Goal: Information Seeking & Learning: Compare options

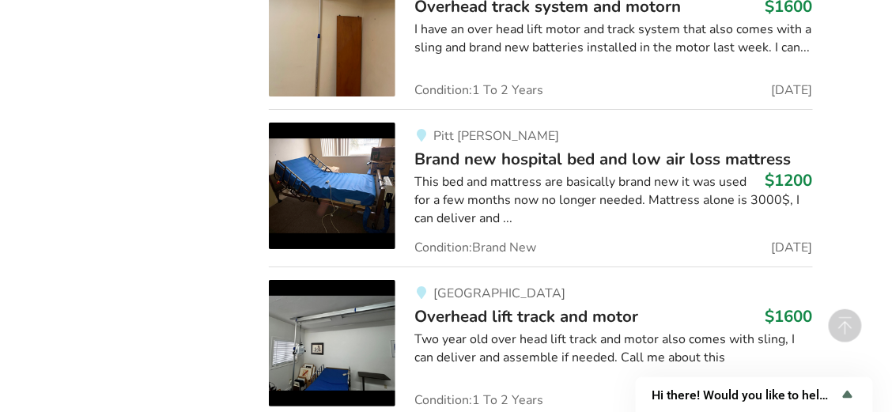
scroll to position [2996, 0]
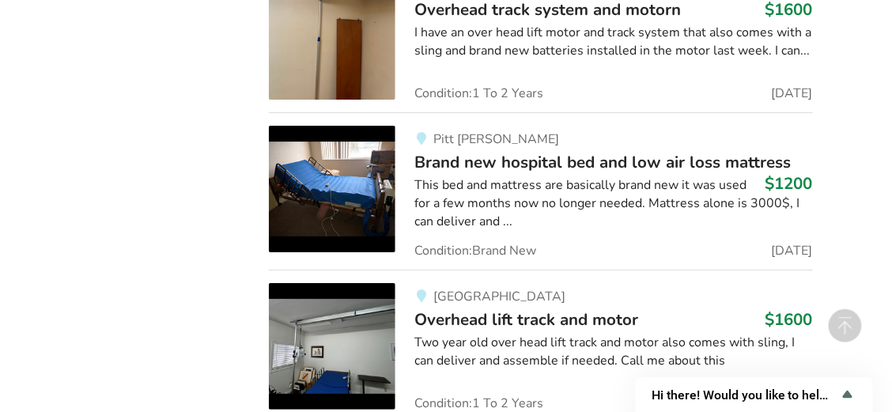
click at [371, 165] on img at bounding box center [332, 189] width 127 height 127
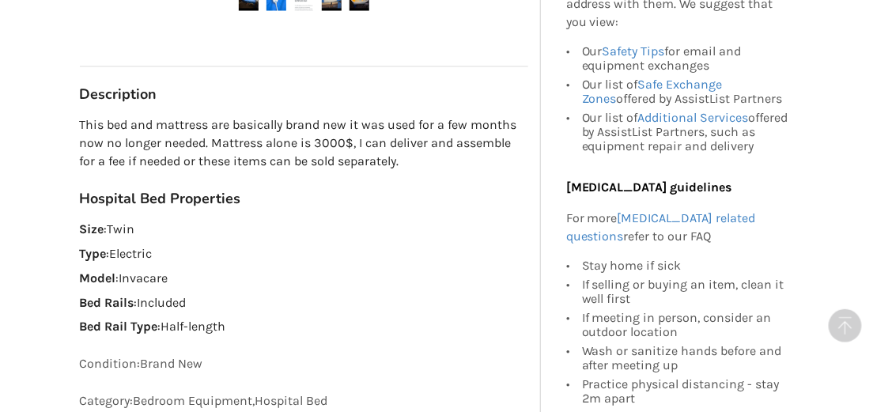
scroll to position [791, 0]
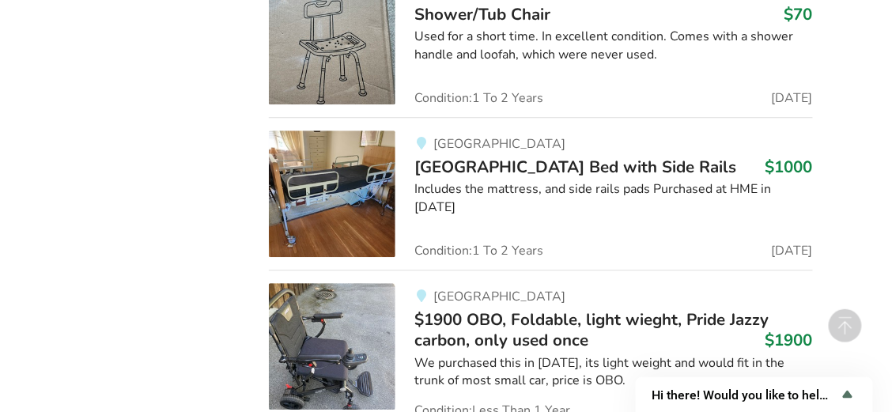
scroll to position [7391, 0]
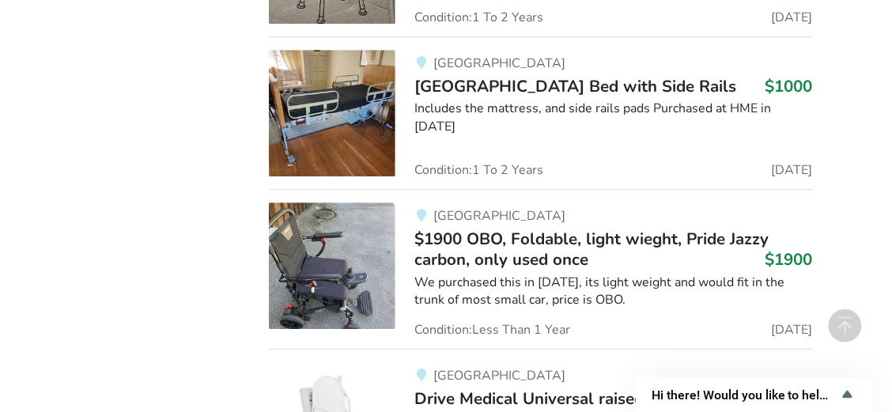
click at [325, 203] on img at bounding box center [332, 266] width 127 height 127
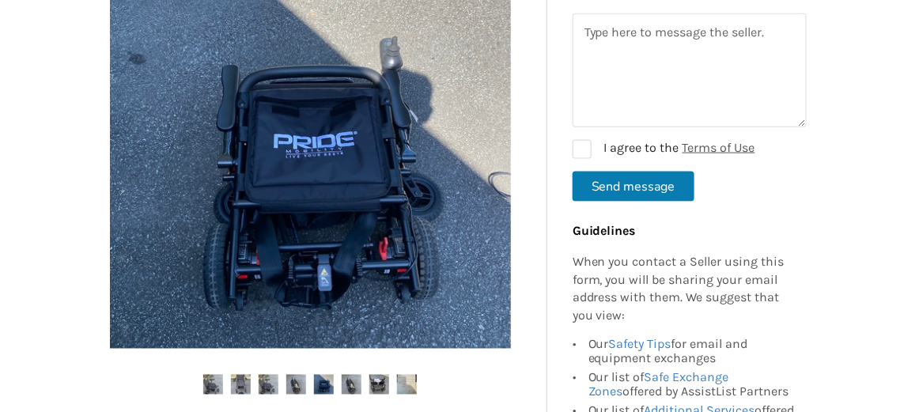
scroll to position [448, 0]
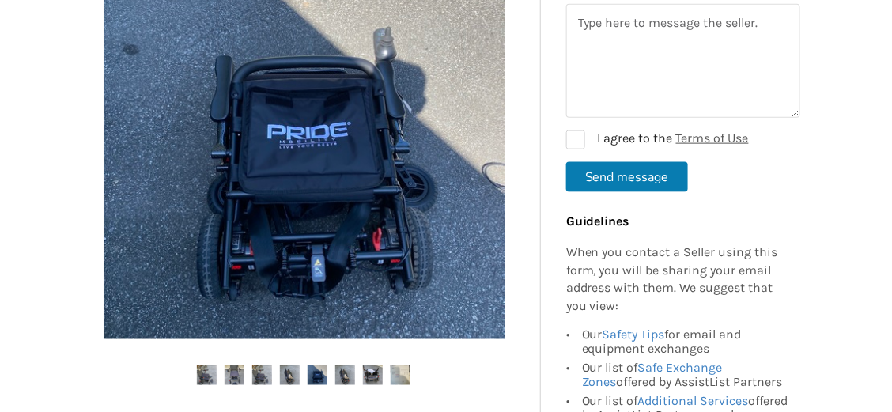
click at [496, 198] on img at bounding box center [304, 138] width 401 height 401
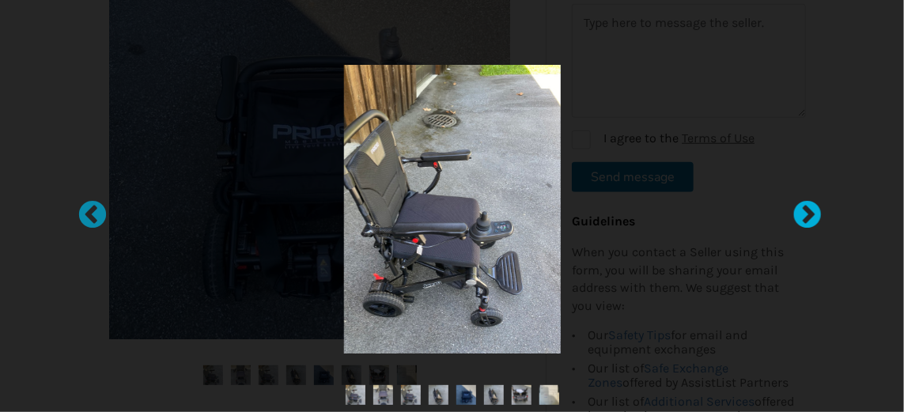
click at [798, 211] on div at bounding box center [800, 208] width 16 height 16
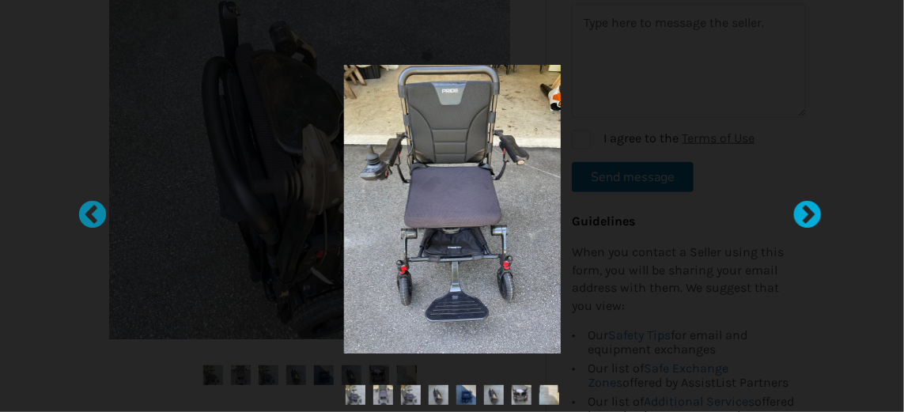
click at [798, 209] on div at bounding box center [800, 208] width 16 height 16
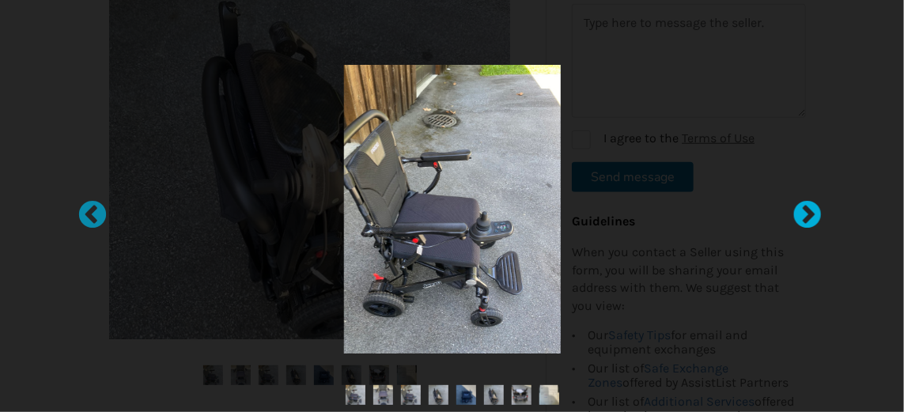
click at [798, 209] on div at bounding box center [800, 208] width 16 height 16
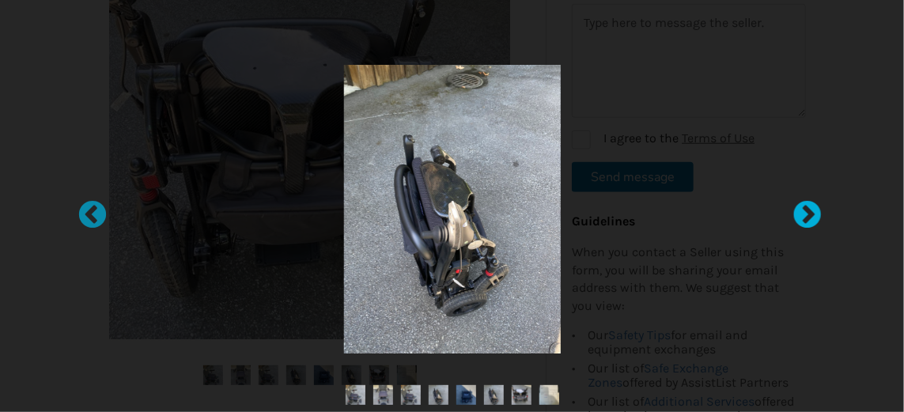
click at [798, 209] on div at bounding box center [800, 208] width 16 height 16
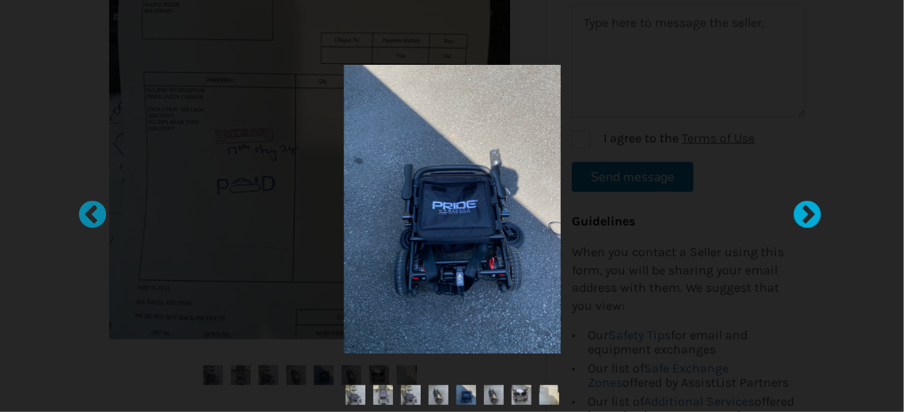
click at [798, 209] on div at bounding box center [800, 208] width 16 height 16
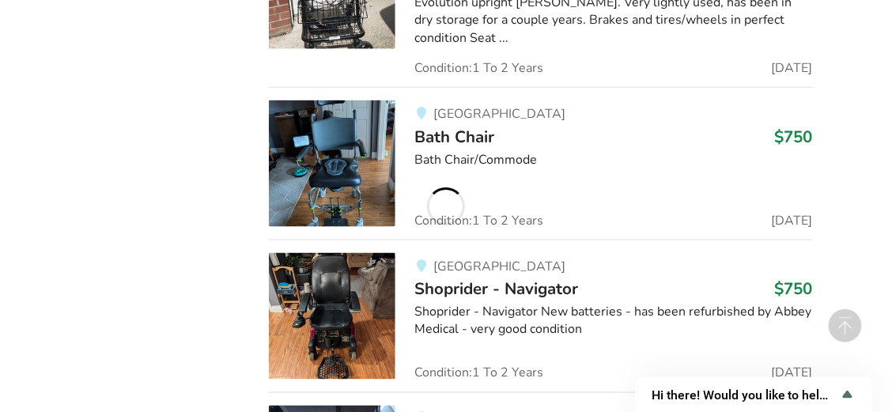
scroll to position [9923, 0]
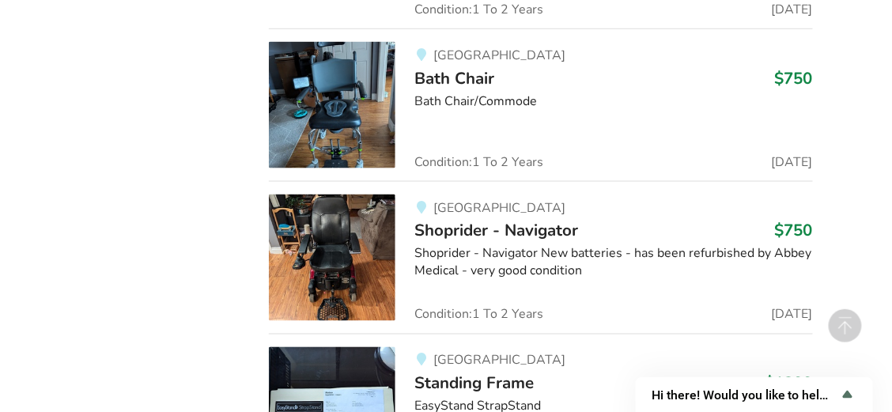
click at [339, 195] on img at bounding box center [332, 258] width 127 height 127
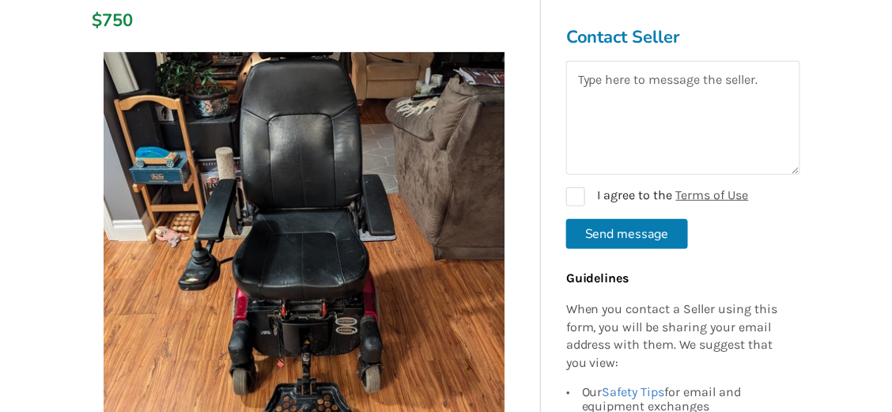
scroll to position [237, 0]
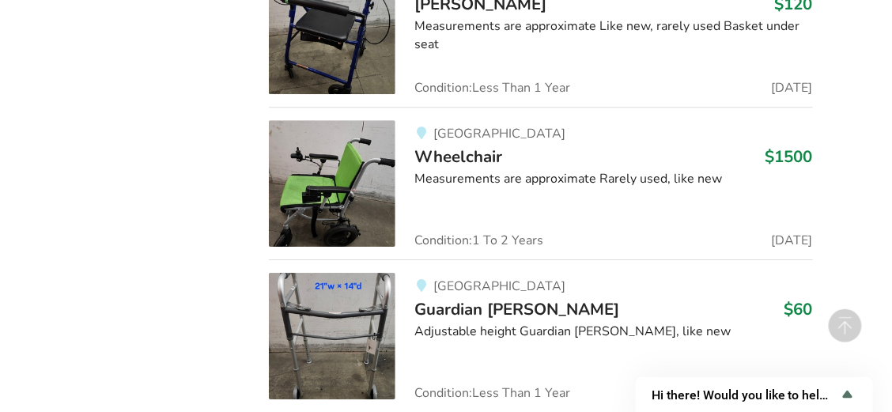
scroll to position [15275, 0]
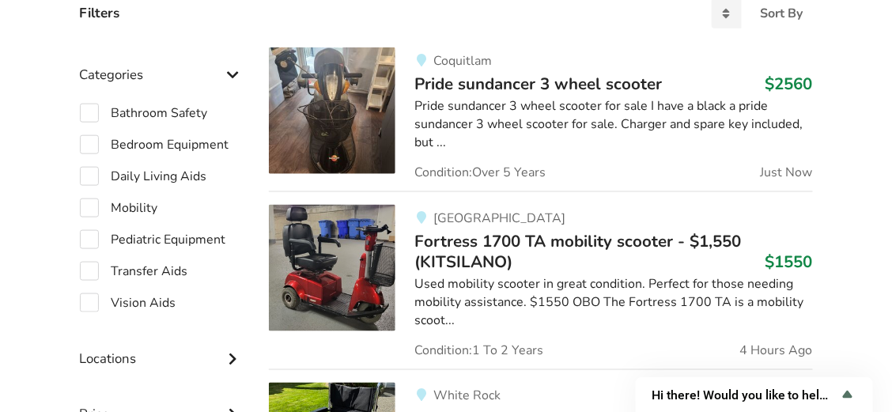
scroll to position [422, 0]
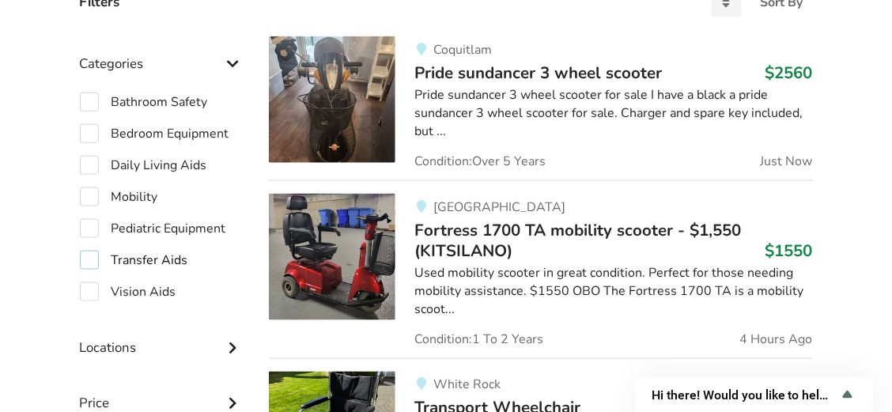
click at [84, 254] on label "Transfer Aids" at bounding box center [134, 260] width 108 height 19
checkbox input "true"
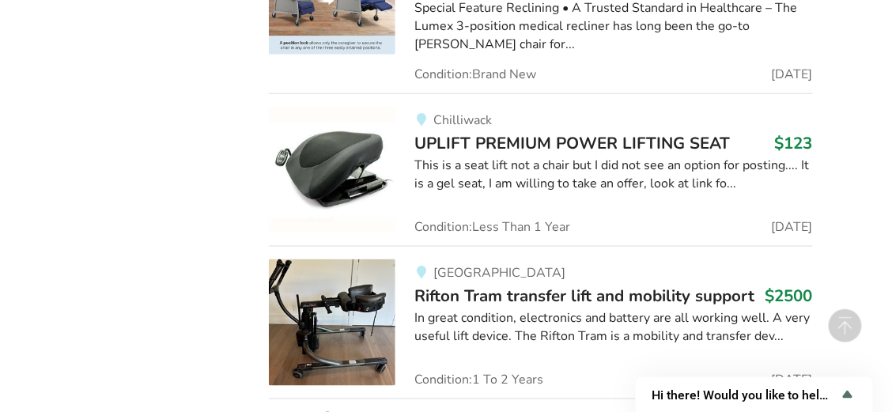
scroll to position [5036, 0]
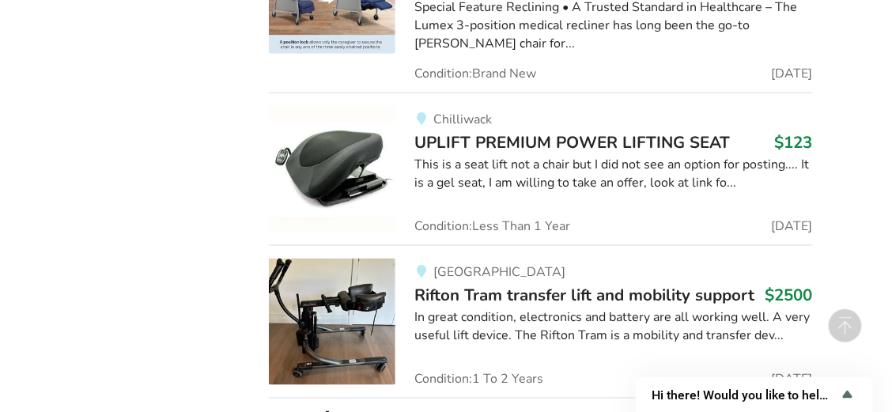
click at [361, 259] on img at bounding box center [332, 322] width 127 height 127
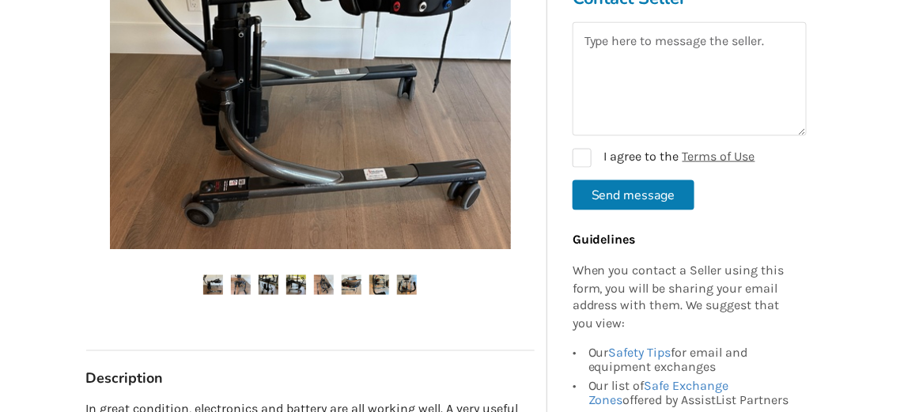
scroll to position [475, 0]
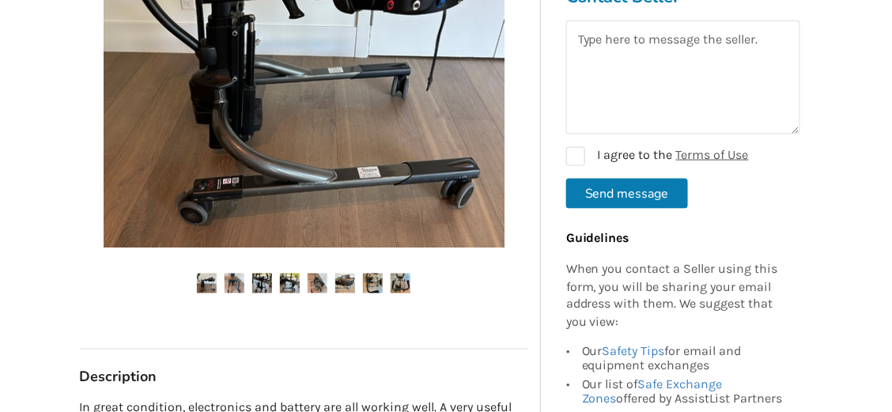
click at [479, 94] on img at bounding box center [304, 47] width 401 height 401
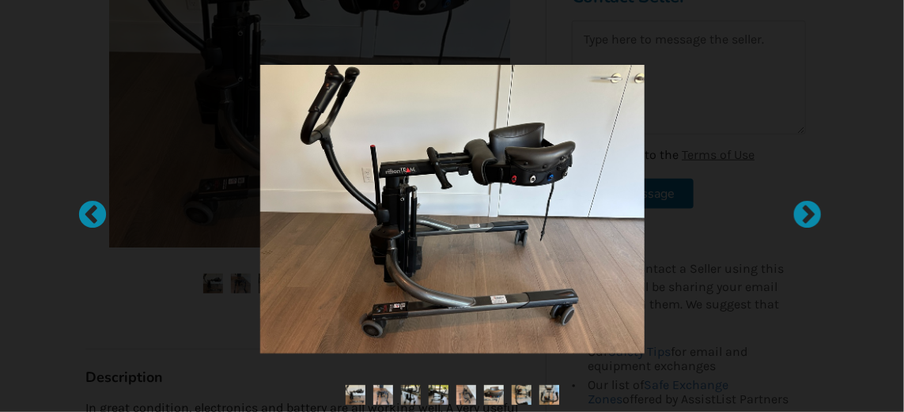
click at [806, 215] on div at bounding box center [800, 208] width 16 height 16
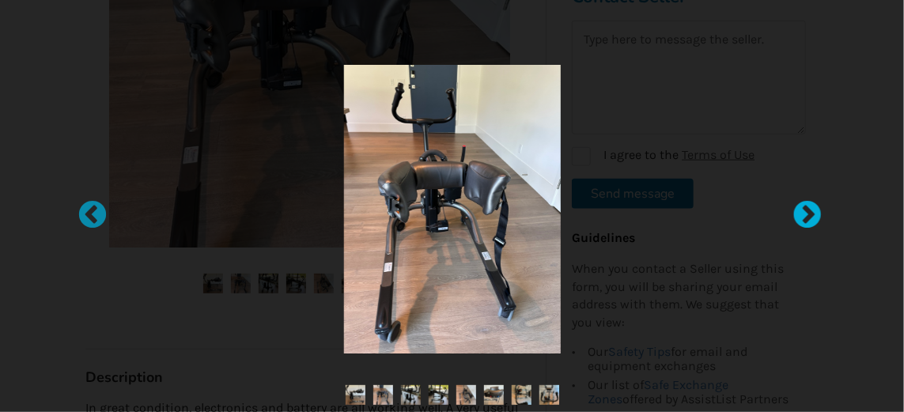
click at [806, 216] on div at bounding box center [800, 208] width 16 height 16
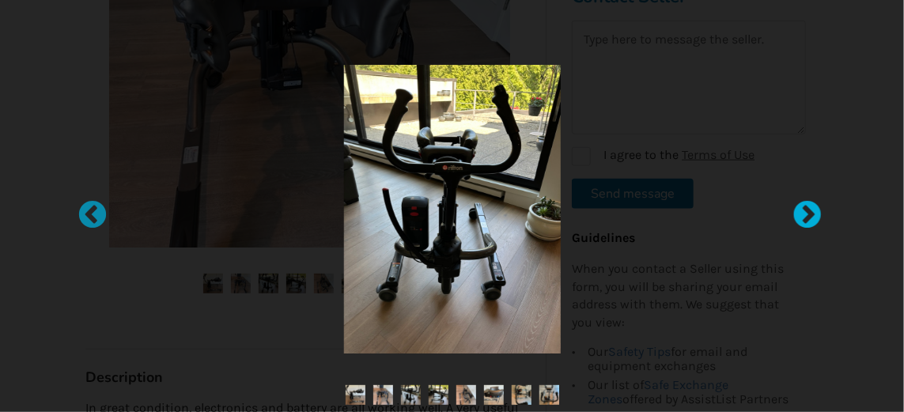
click at [806, 216] on div at bounding box center [800, 208] width 16 height 16
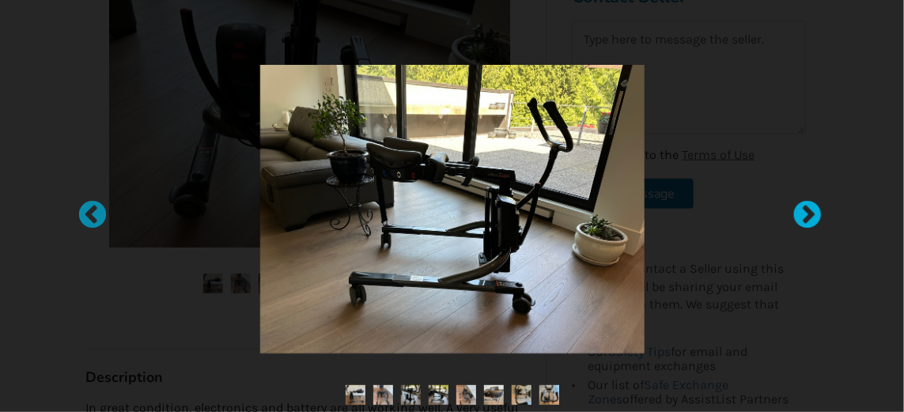
click at [806, 216] on div at bounding box center [800, 208] width 16 height 16
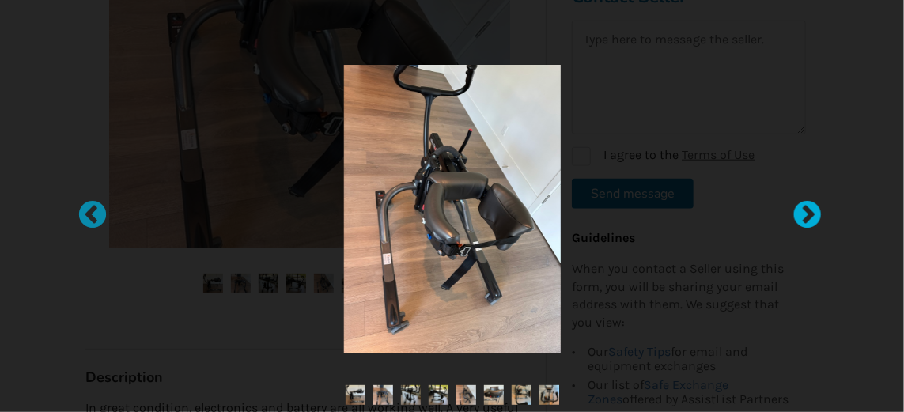
click at [806, 216] on div at bounding box center [800, 208] width 16 height 16
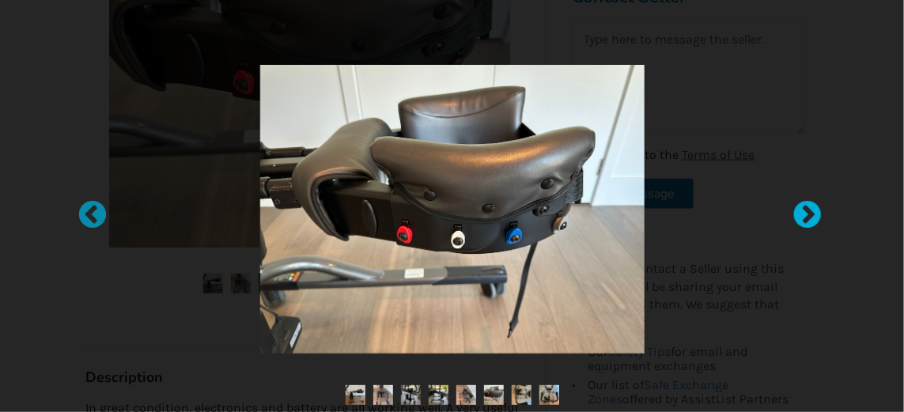
click at [806, 216] on div at bounding box center [800, 208] width 16 height 16
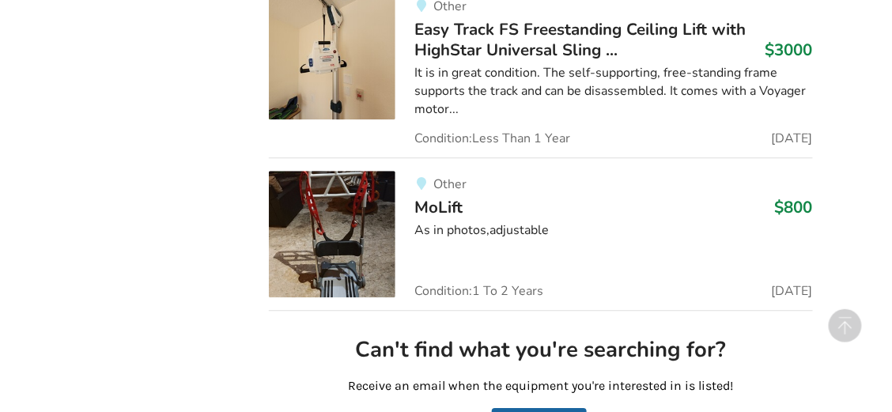
scroll to position [4166, 0]
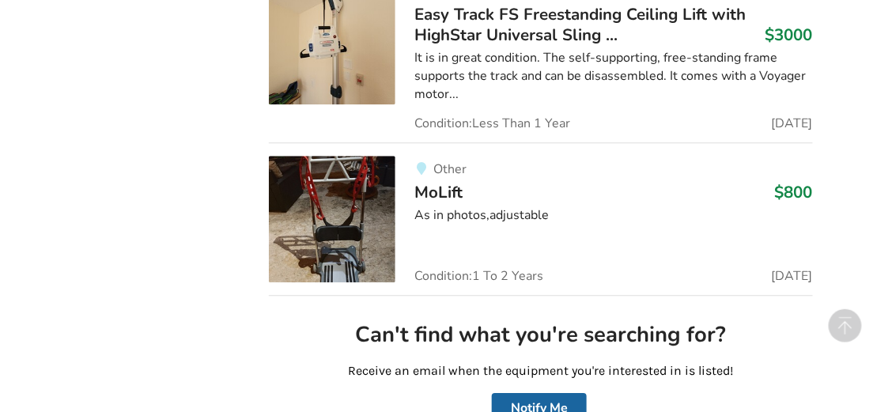
click at [342, 180] on img at bounding box center [332, 219] width 127 height 127
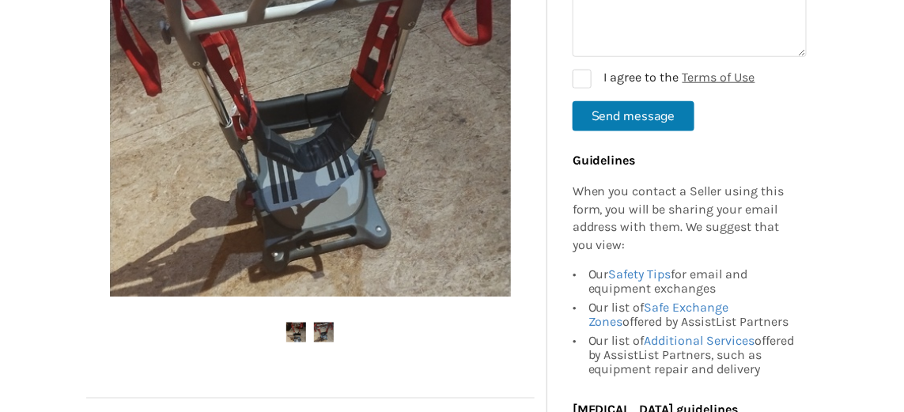
scroll to position [396, 0]
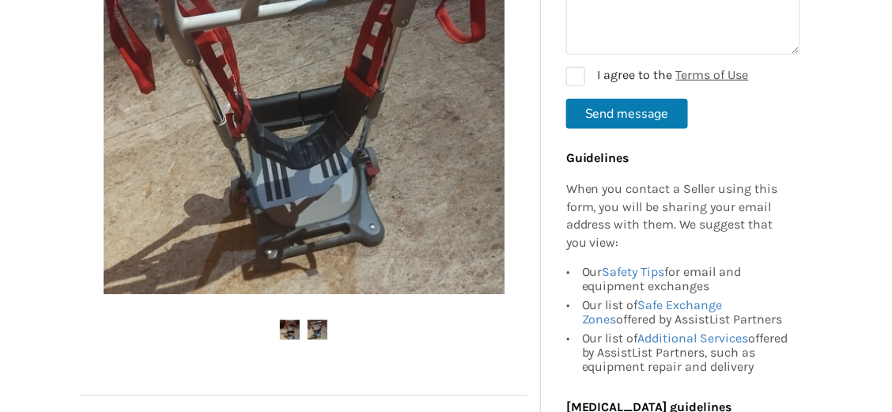
click at [453, 219] on img at bounding box center [304, 93] width 401 height 401
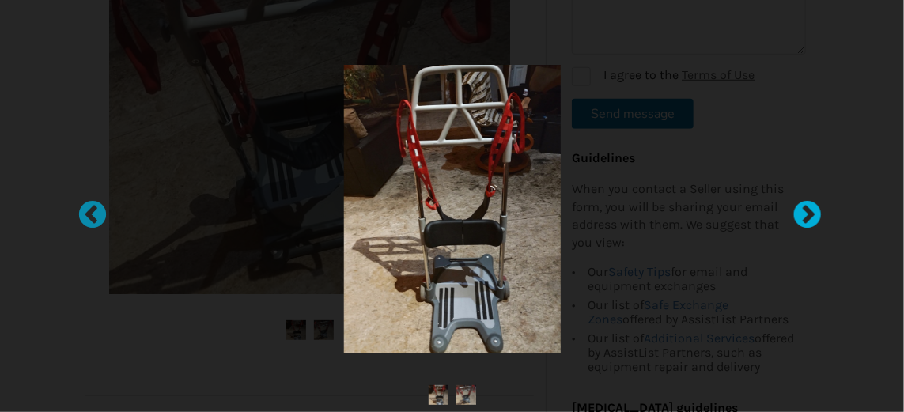
click at [808, 205] on div at bounding box center [800, 208] width 16 height 16
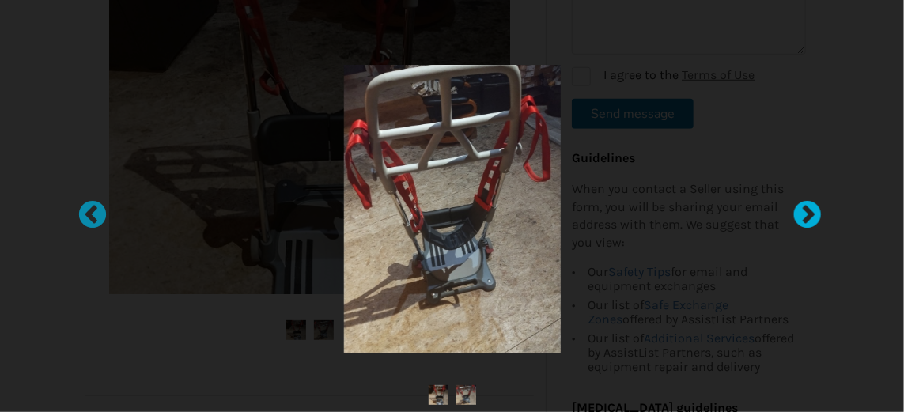
click at [807, 206] on div at bounding box center [800, 208] width 16 height 16
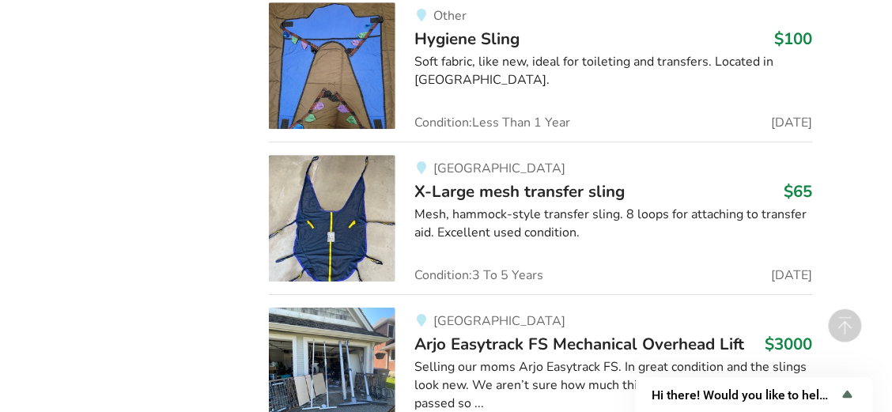
scroll to position [7455, 0]
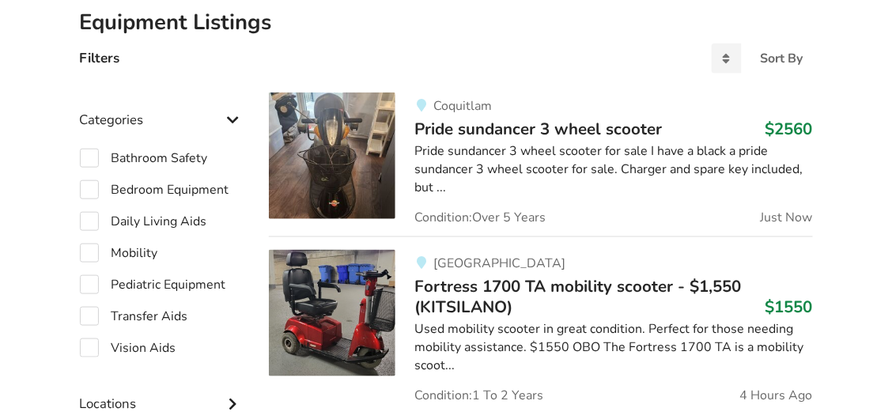
scroll to position [403, 0]
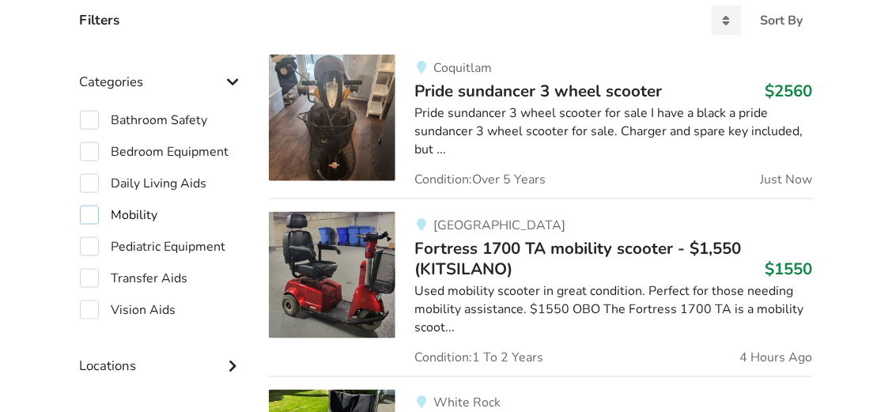
click at [92, 209] on label "Mobility" at bounding box center [119, 215] width 78 height 19
checkbox input "true"
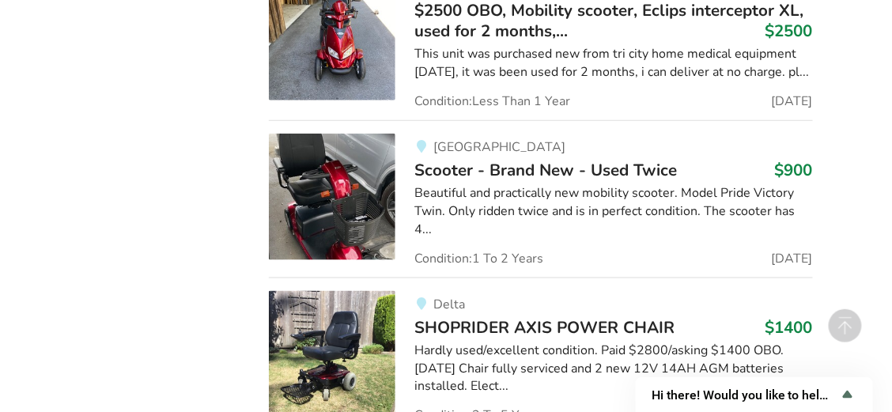
scroll to position [5097, 0]
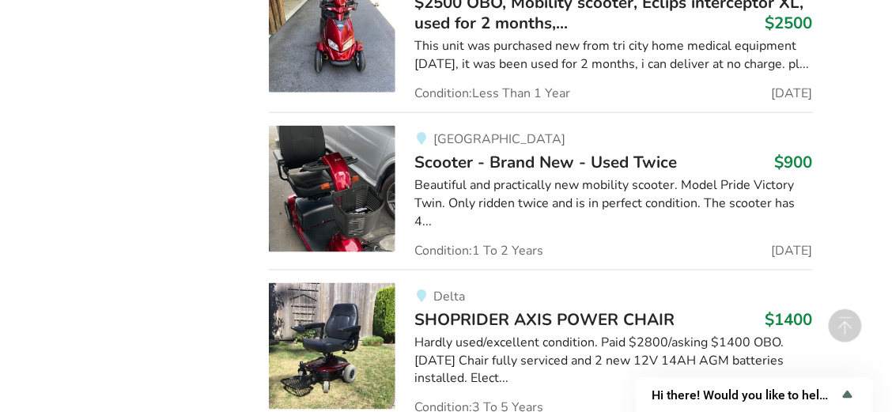
click at [326, 168] on img at bounding box center [332, 189] width 127 height 127
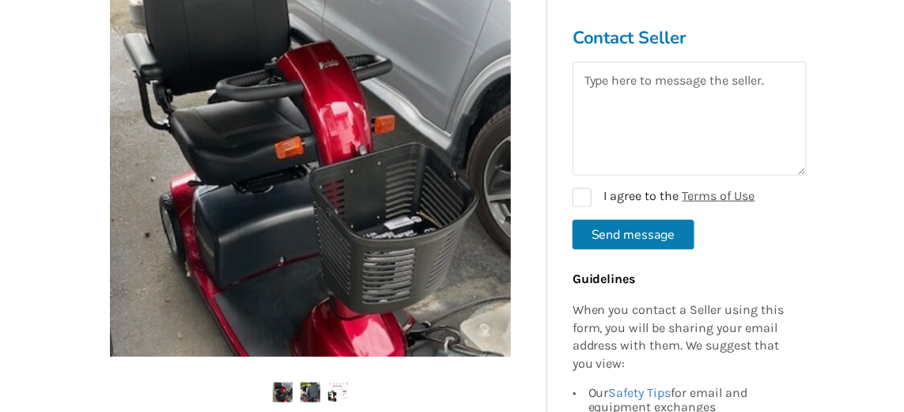
scroll to position [343, 0]
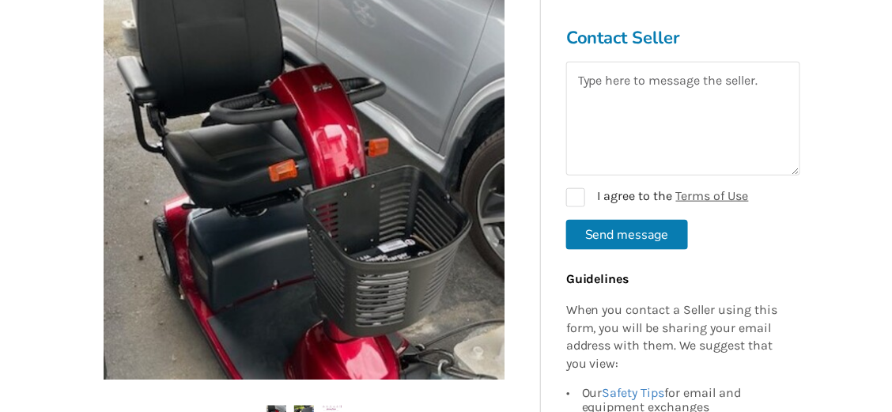
click at [490, 176] on img at bounding box center [304, 179] width 401 height 401
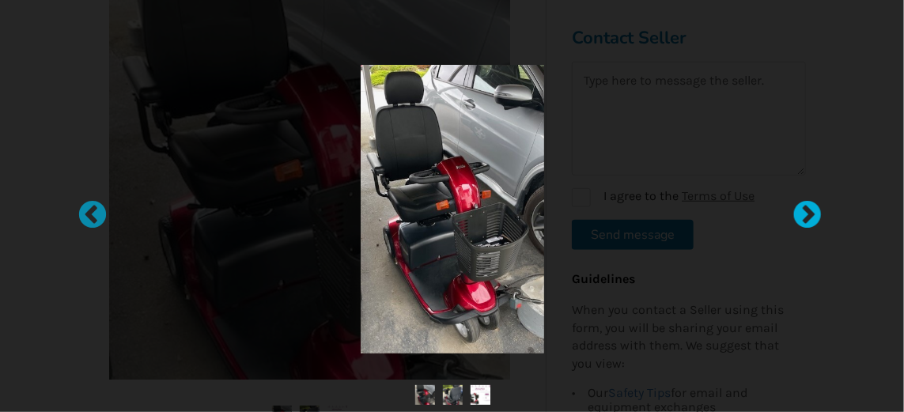
click at [808, 210] on div at bounding box center [800, 208] width 16 height 16
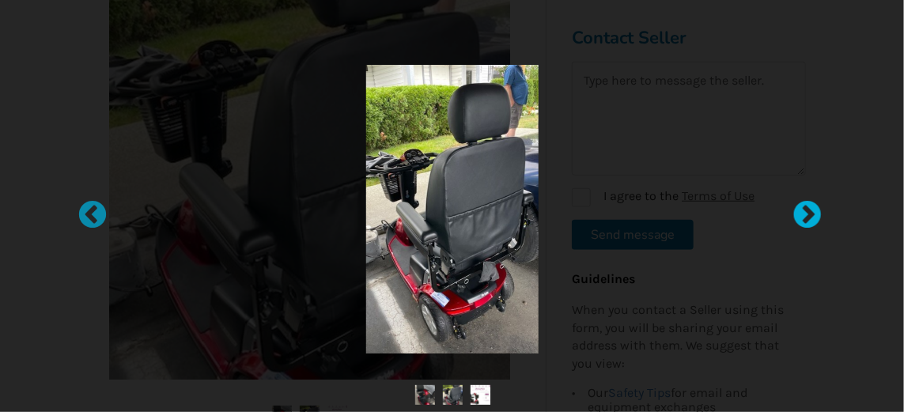
click at [807, 207] on div at bounding box center [800, 208] width 16 height 16
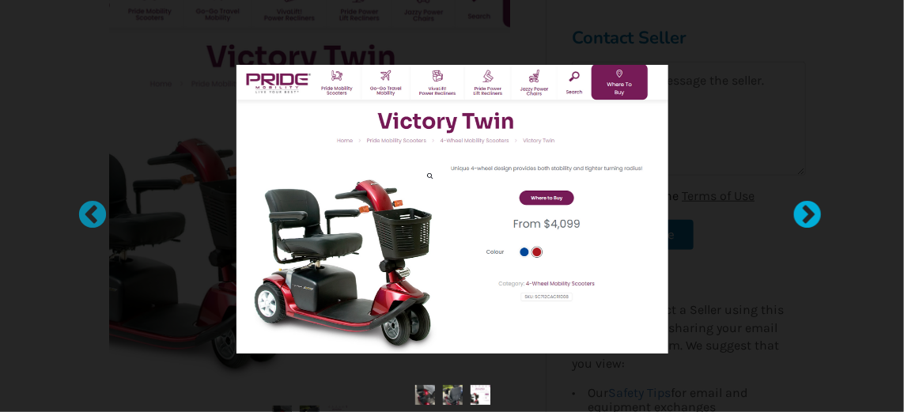
click at [807, 207] on div at bounding box center [800, 208] width 16 height 16
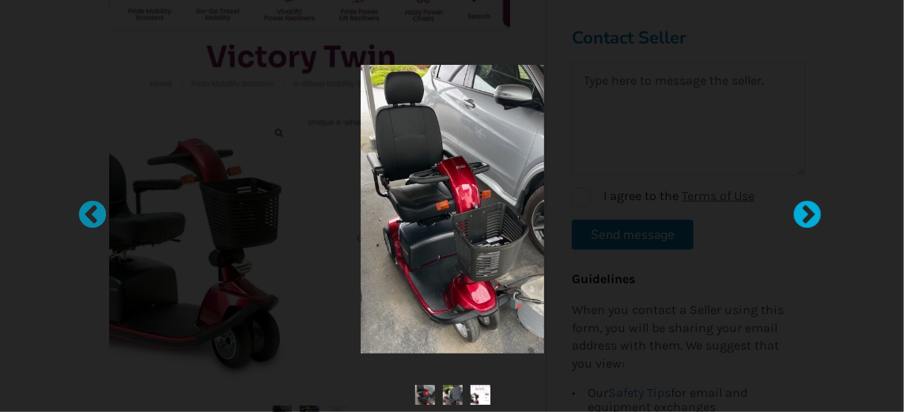
click at [806, 207] on div at bounding box center [800, 208] width 16 height 16
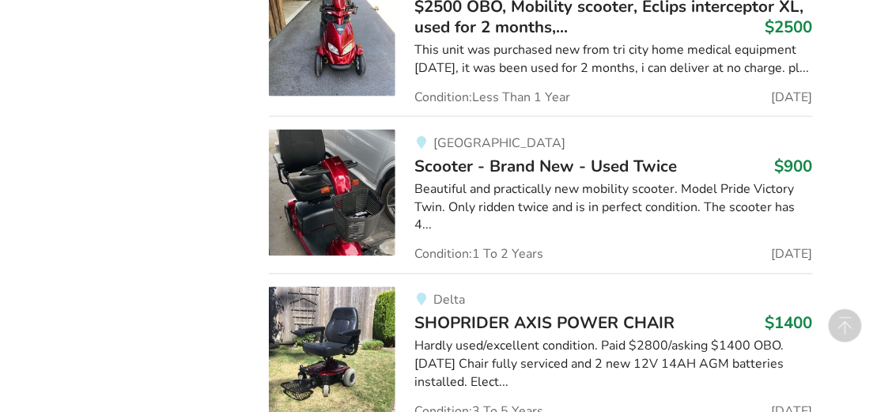
scroll to position [5255, 0]
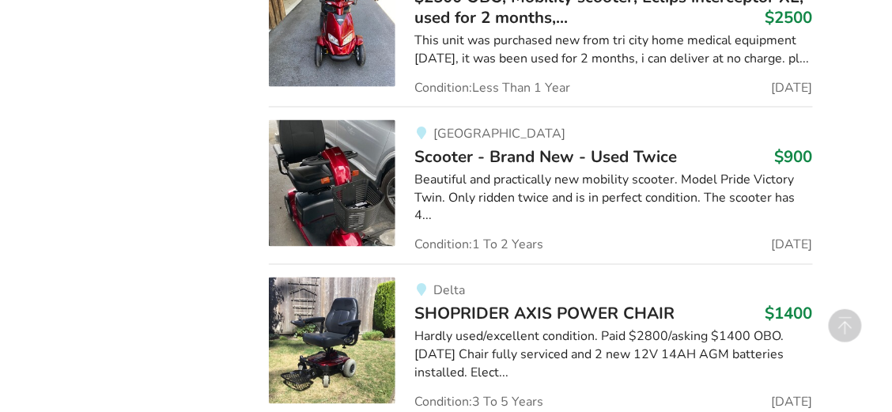
click at [338, 142] on img at bounding box center [332, 183] width 127 height 127
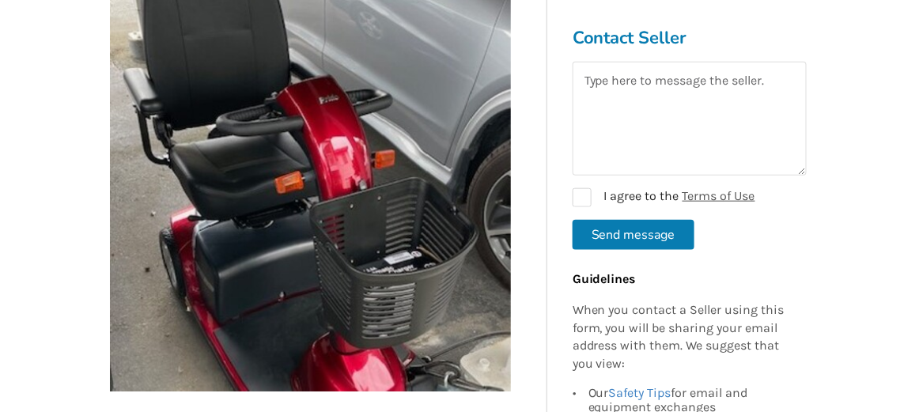
scroll to position [343, 0]
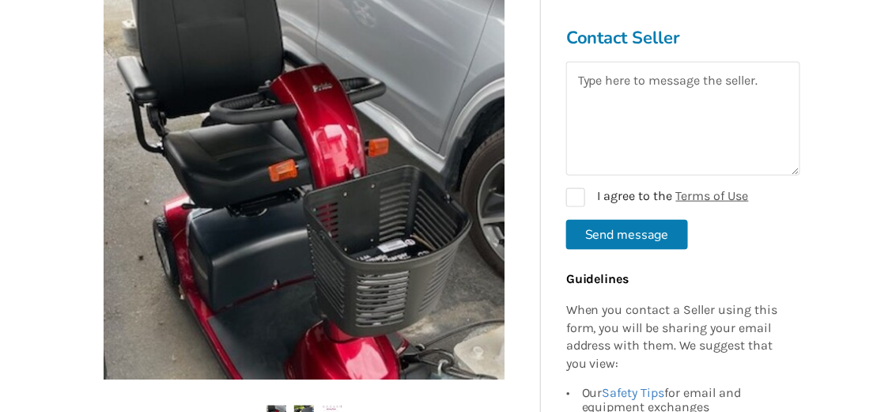
click at [327, 145] on img at bounding box center [304, 179] width 401 height 401
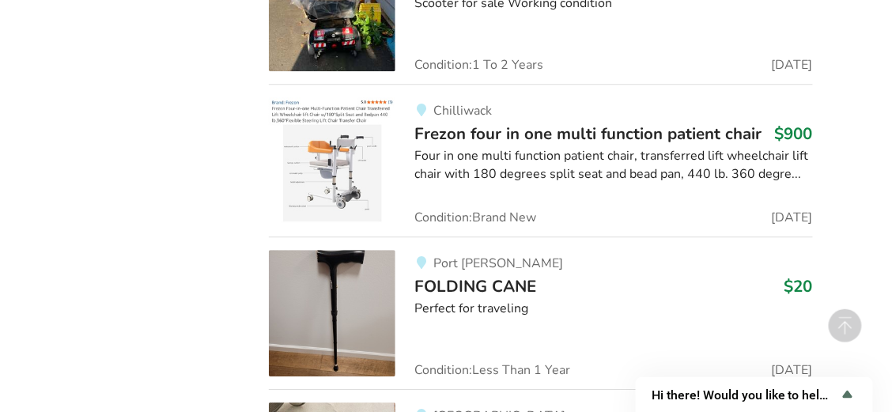
scroll to position [15082, 0]
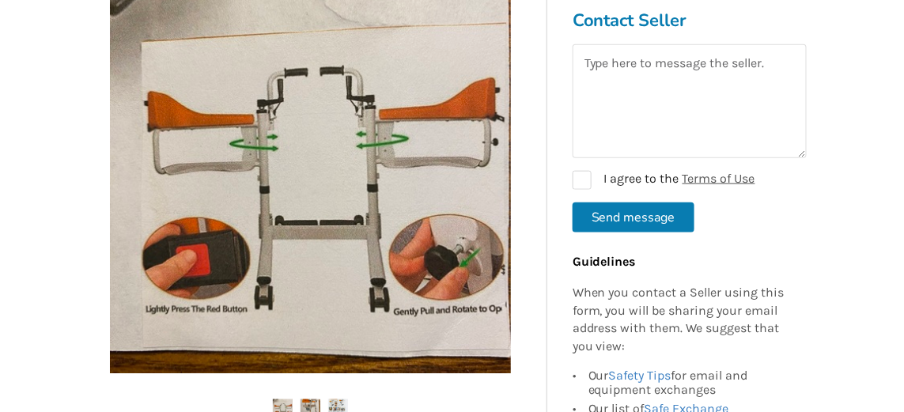
scroll to position [422, 0]
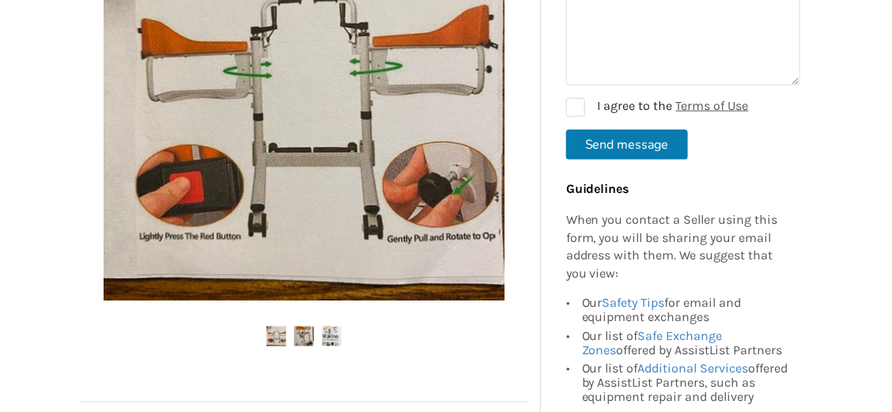
click at [303, 327] on img at bounding box center [304, 337] width 20 height 20
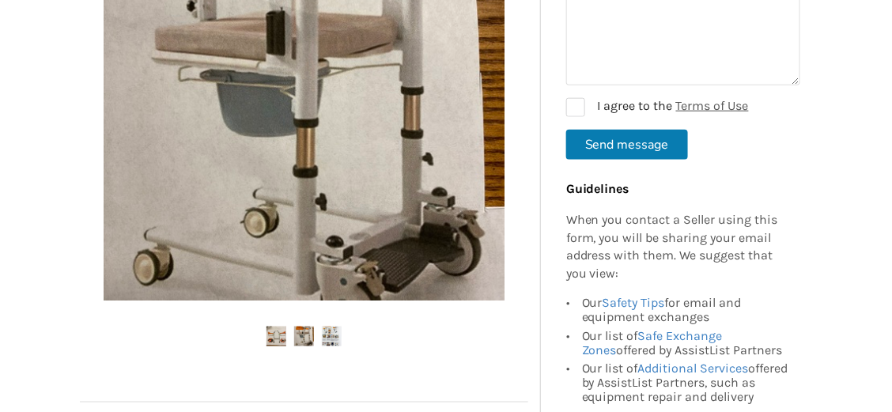
click at [401, 146] on img at bounding box center [304, 100] width 401 height 401
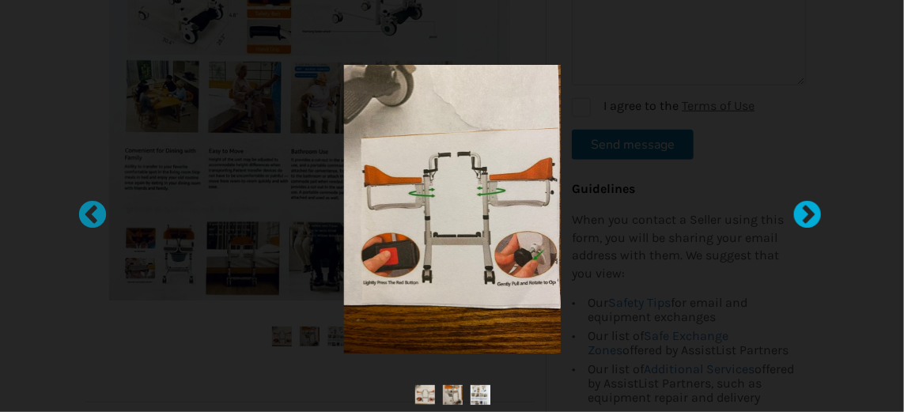
click at [803, 206] on div at bounding box center [800, 208] width 16 height 16
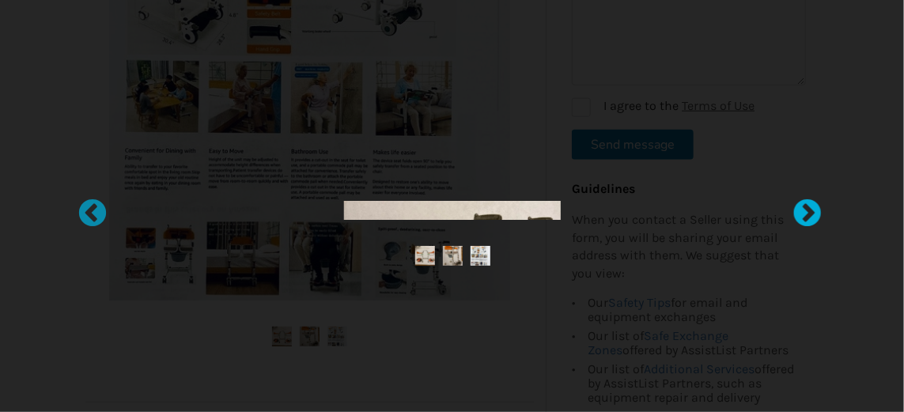
click at [802, 206] on div at bounding box center [800, 207] width 16 height 16
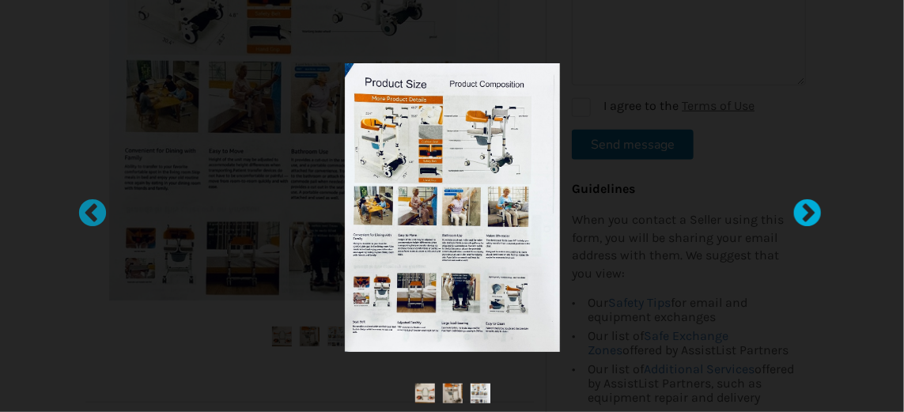
click at [802, 206] on div at bounding box center [800, 207] width 16 height 16
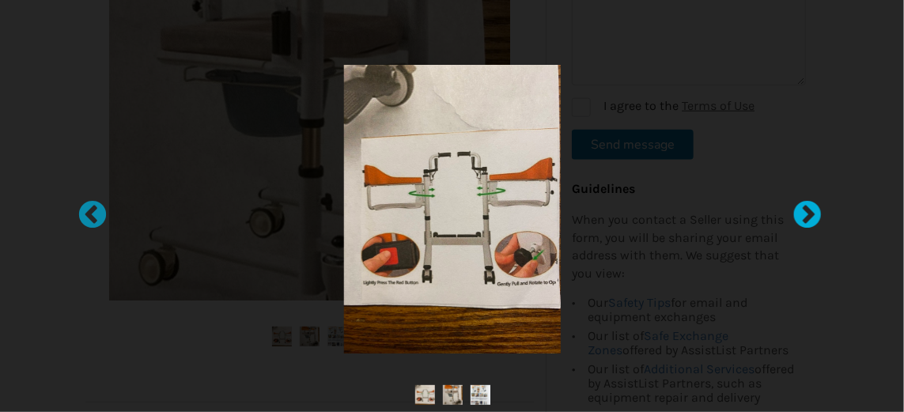
click at [808, 216] on div at bounding box center [800, 208] width 16 height 16
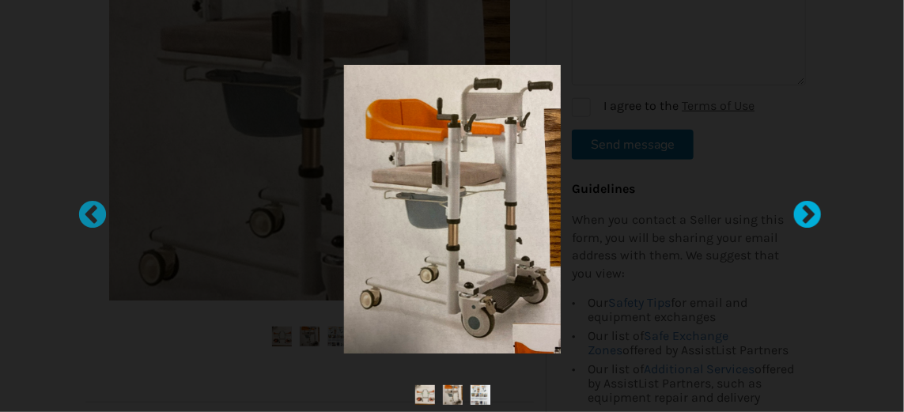
click at [808, 216] on div at bounding box center [800, 208] width 16 height 16
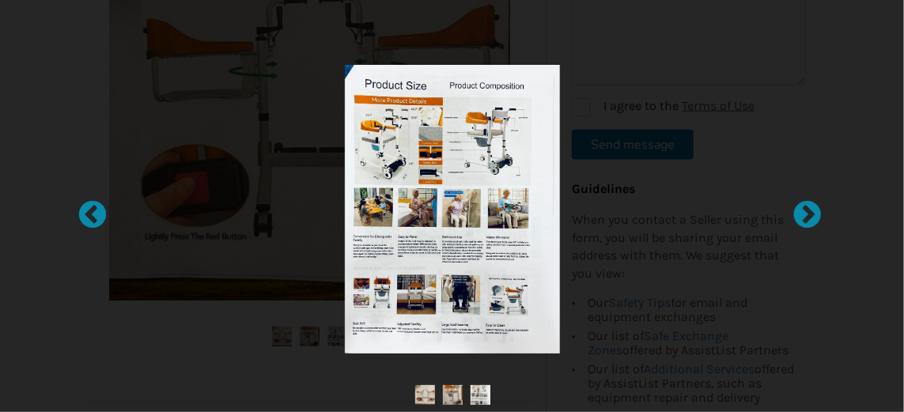
click at [470, 212] on img at bounding box center [452, 209] width 216 height 289
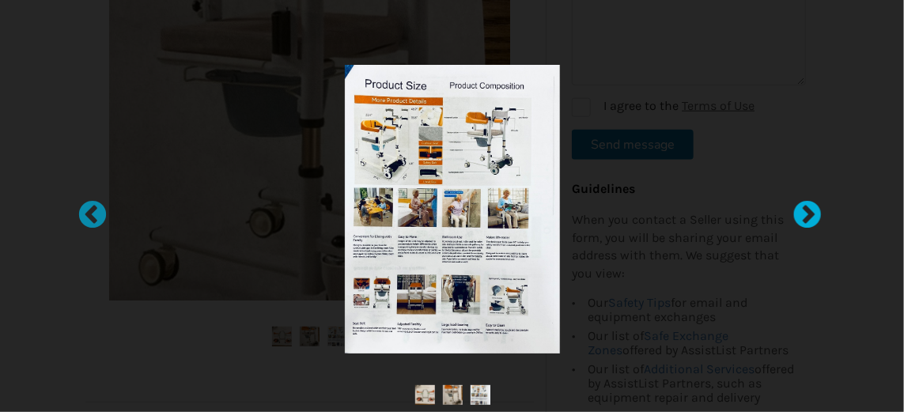
click at [801, 214] on div at bounding box center [800, 208] width 16 height 16
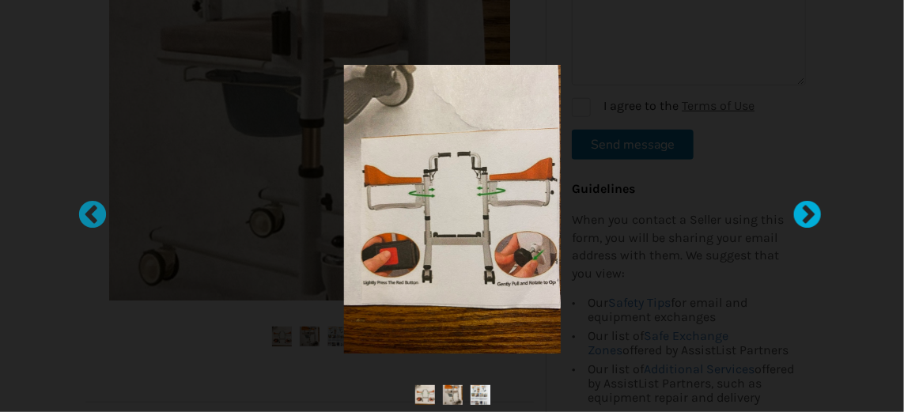
click at [801, 215] on div at bounding box center [800, 208] width 16 height 16
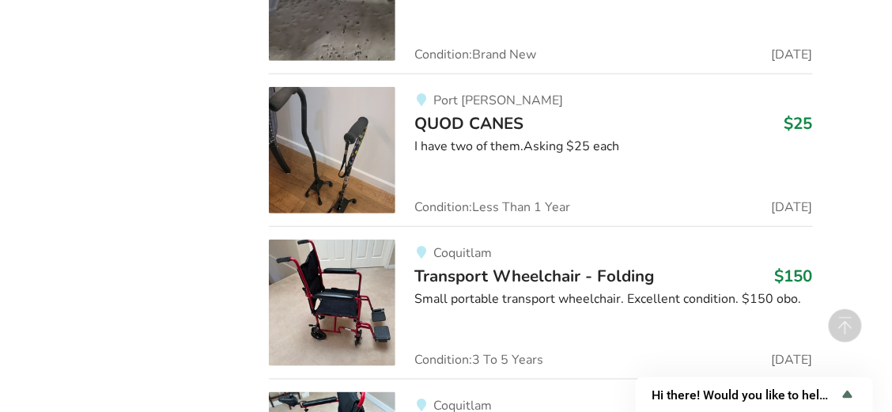
scroll to position [17429, 0]
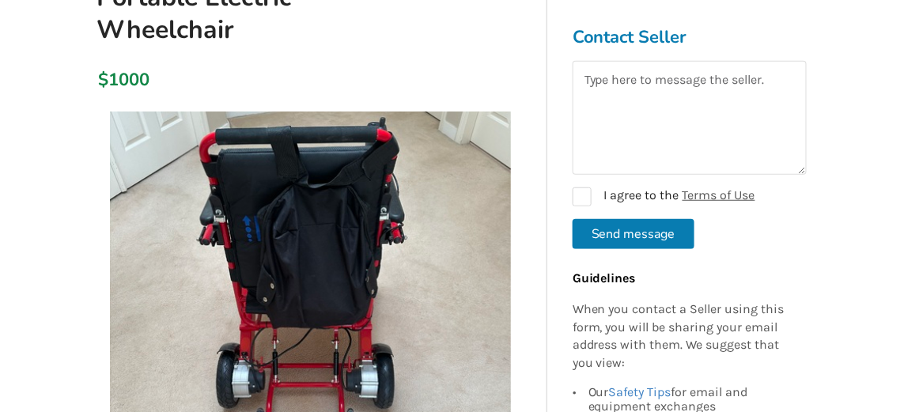
scroll to position [210, 0]
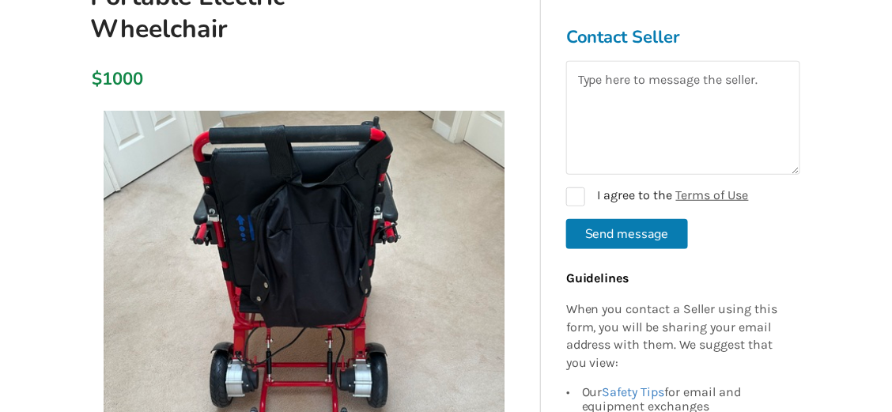
click at [336, 238] on img at bounding box center [304, 311] width 401 height 401
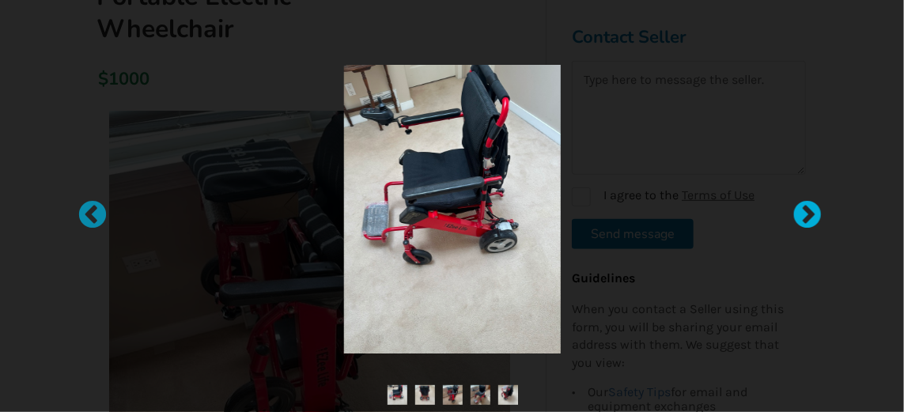
click at [801, 205] on div at bounding box center [800, 208] width 16 height 16
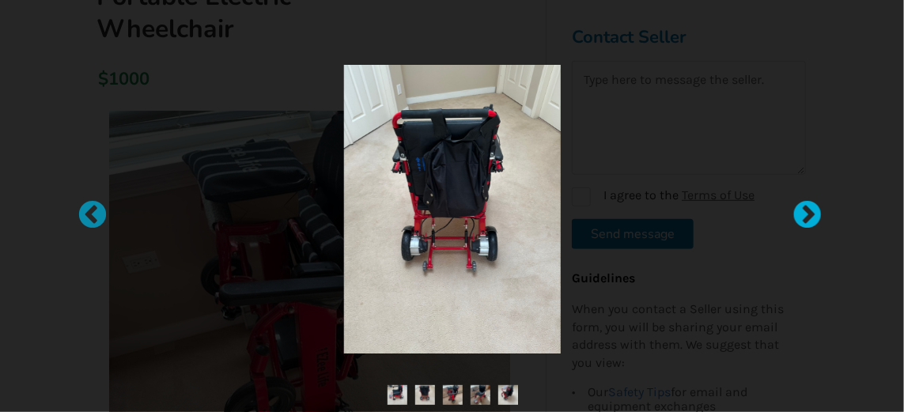
click at [801, 205] on div at bounding box center [800, 208] width 16 height 16
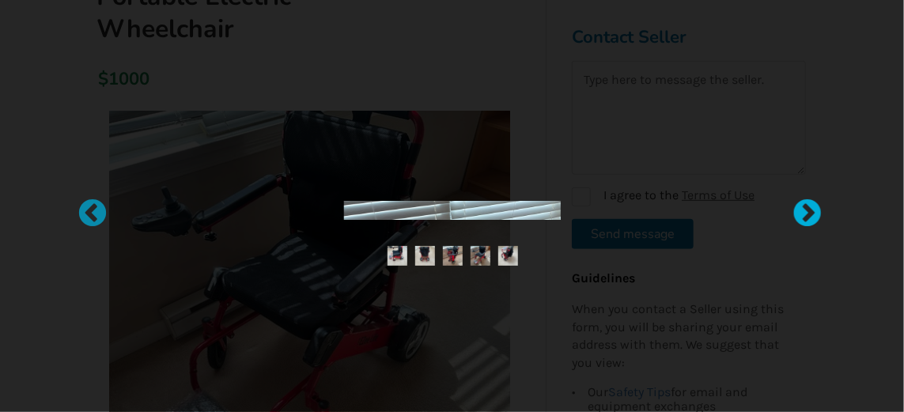
click at [801, 205] on div at bounding box center [800, 207] width 16 height 16
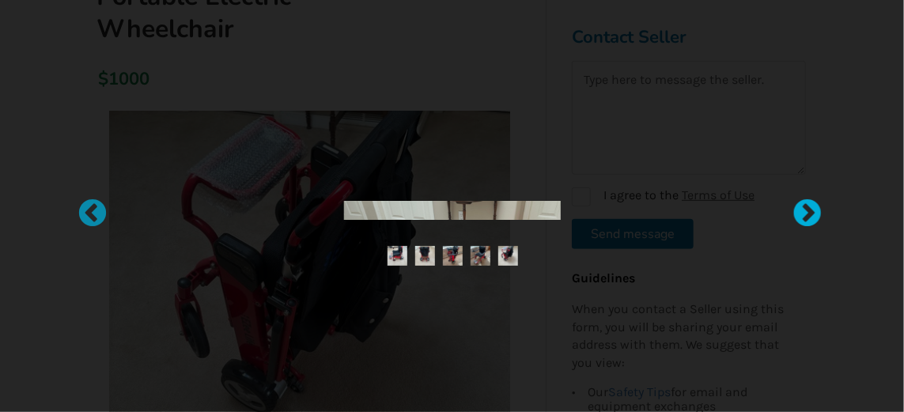
click at [807, 205] on div at bounding box center [800, 207] width 16 height 16
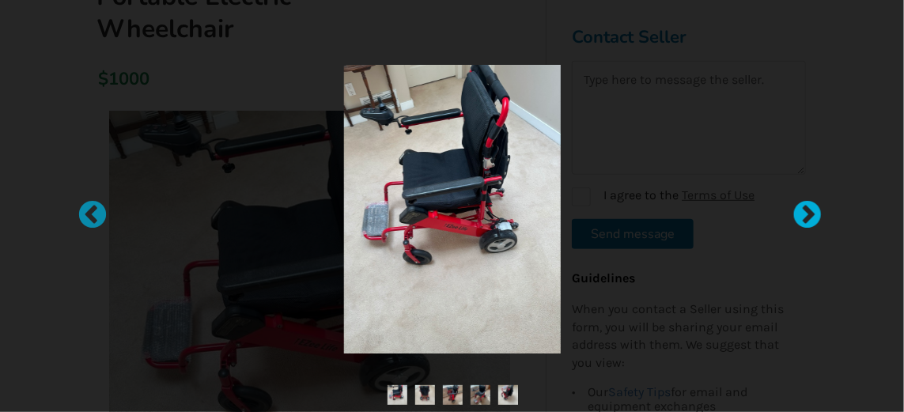
click at [808, 207] on div at bounding box center [800, 208] width 16 height 16
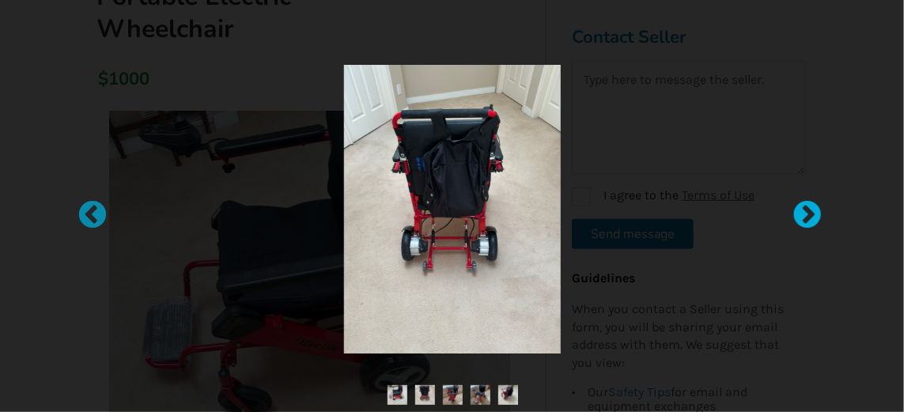
click at [808, 207] on div at bounding box center [800, 208] width 16 height 16
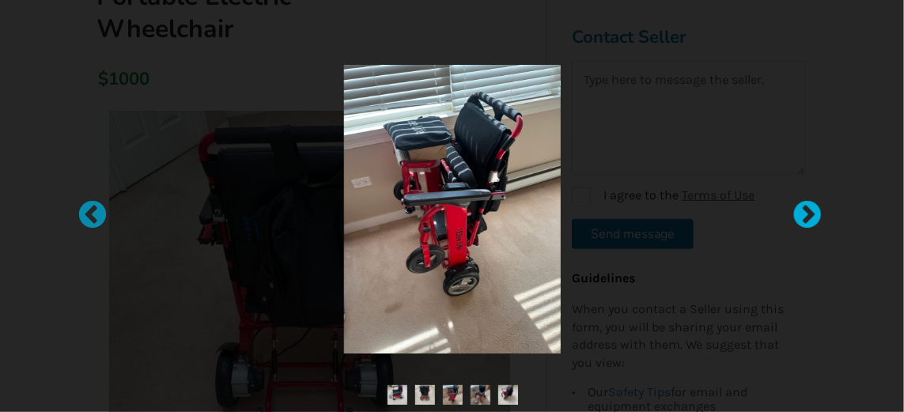
click at [808, 207] on div at bounding box center [800, 208] width 16 height 16
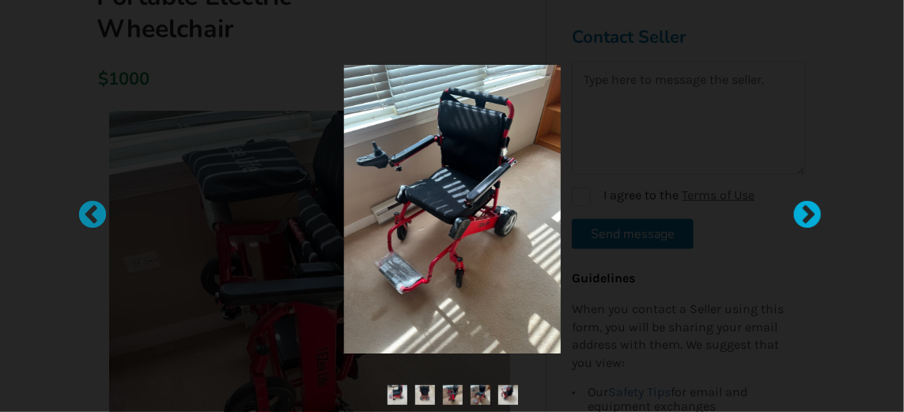
click at [808, 207] on div at bounding box center [800, 208] width 16 height 16
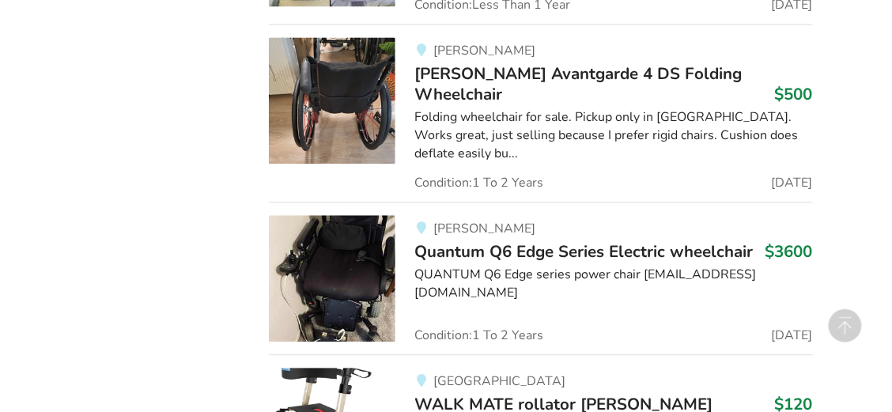
scroll to position [17429, 0]
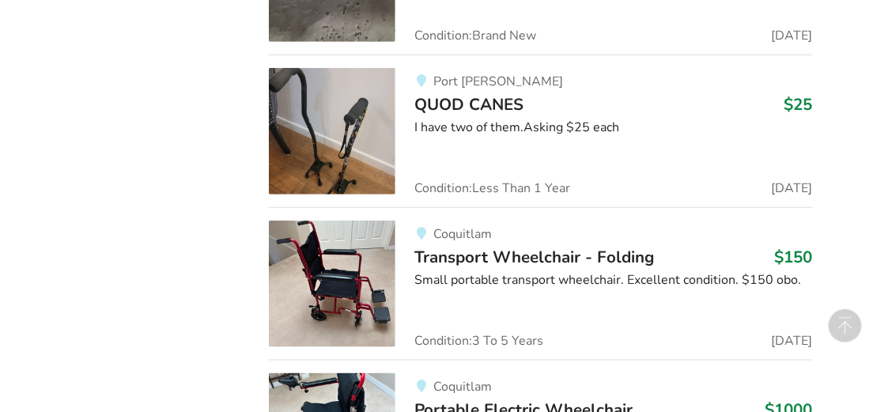
click at [466, 399] on span "Portable Electric Wheelchair" at bounding box center [523, 410] width 218 height 22
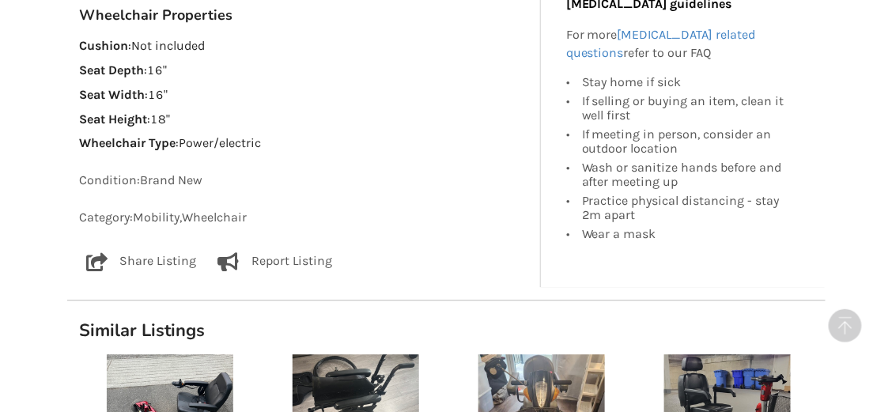
scroll to position [922, 0]
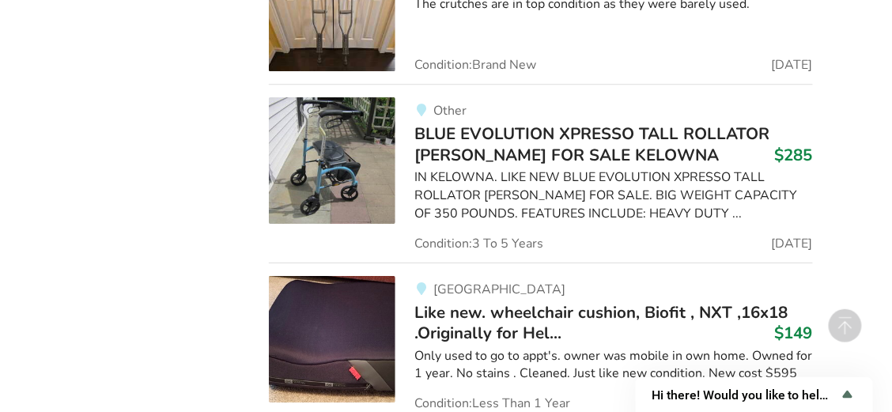
scroll to position [21668, 0]
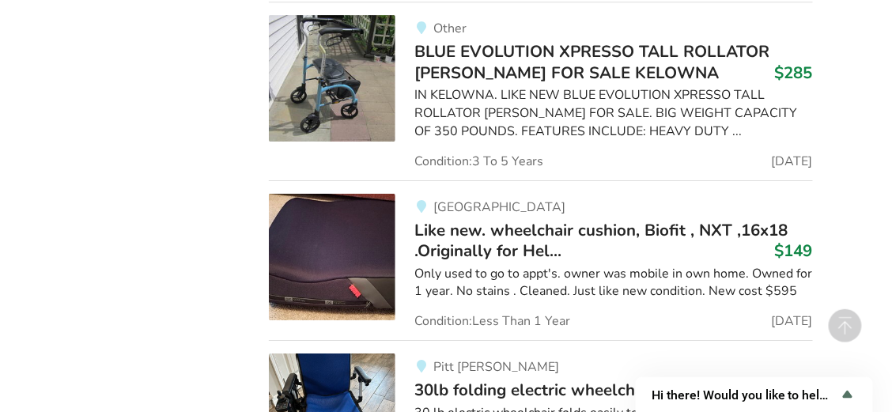
click at [342, 354] on img at bounding box center [332, 417] width 127 height 127
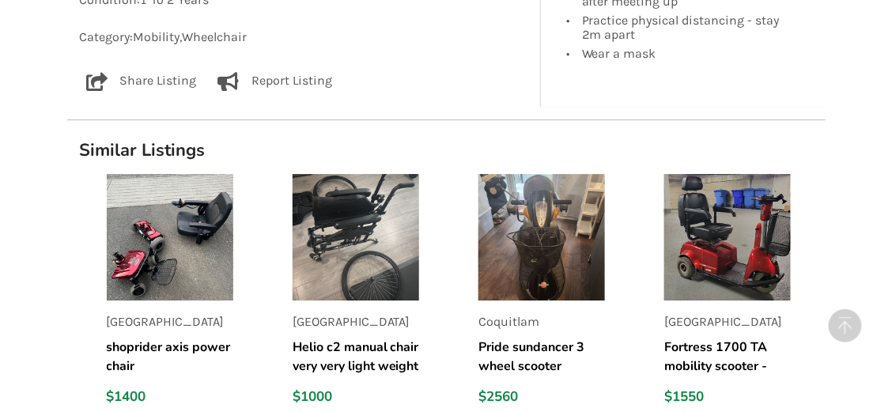
scroll to position [1239, 0]
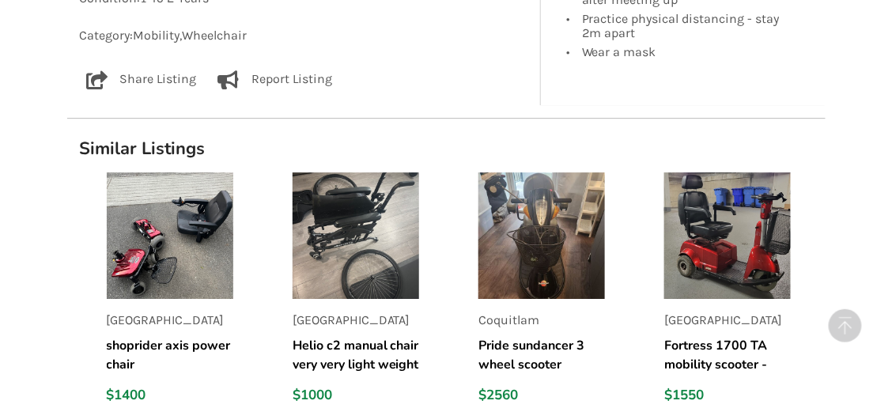
click at [162, 269] on img at bounding box center [170, 235] width 127 height 127
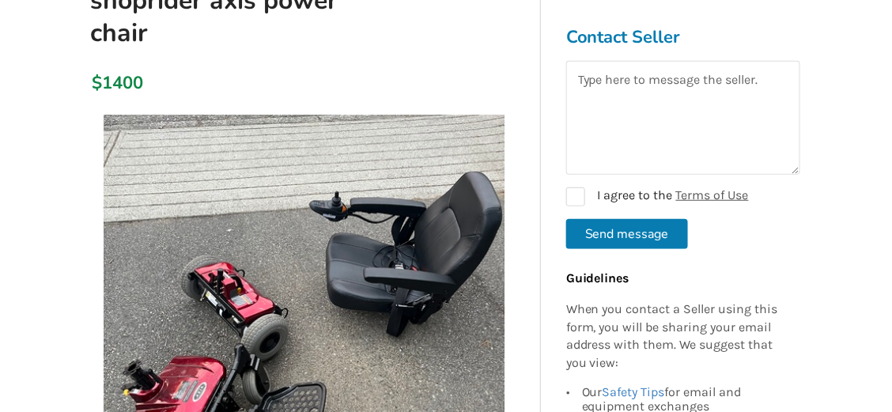
scroll to position [105, 0]
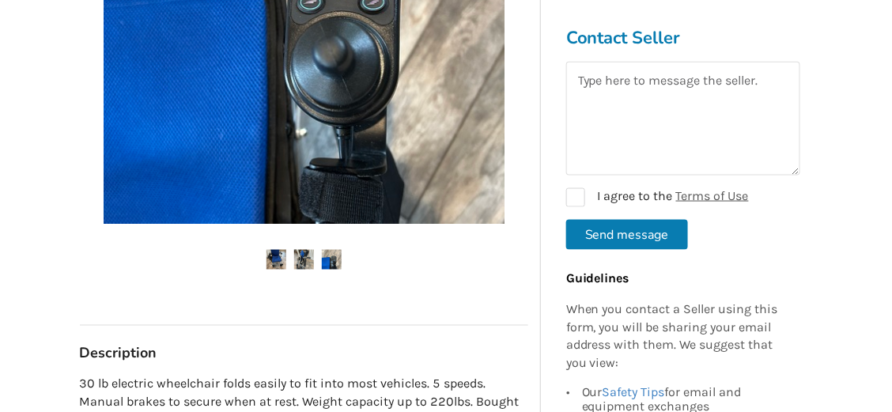
scroll to position [499, 0]
click at [305, 255] on img at bounding box center [304, 259] width 20 height 20
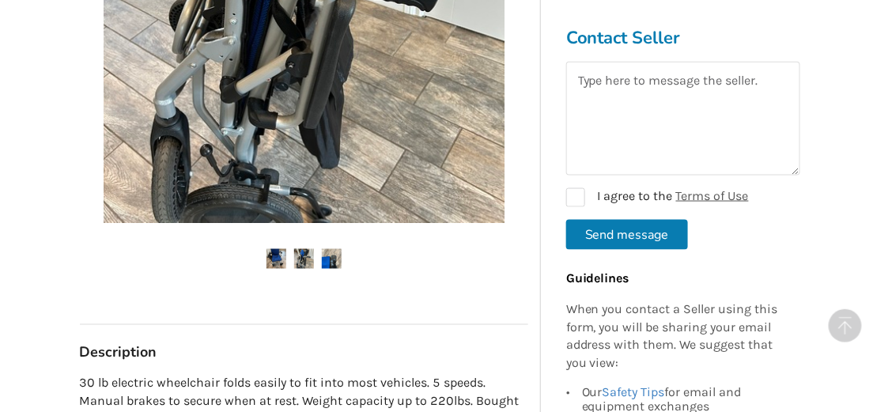
click at [331, 253] on img at bounding box center [332, 259] width 20 height 20
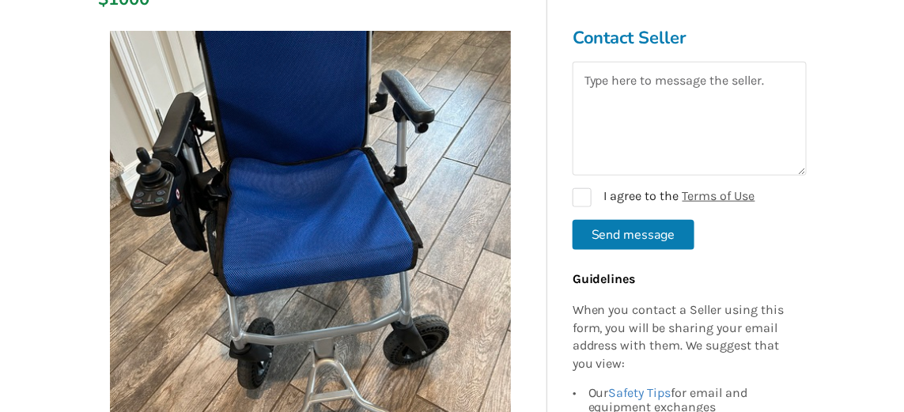
scroll to position [288, 0]
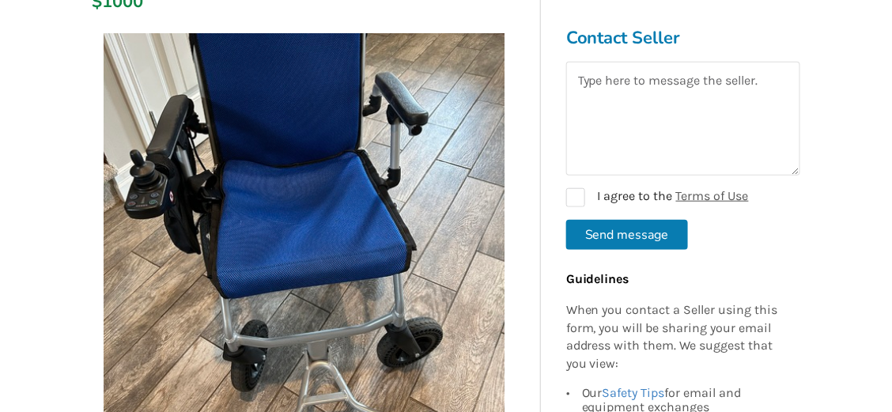
click at [358, 263] on img at bounding box center [304, 233] width 401 height 401
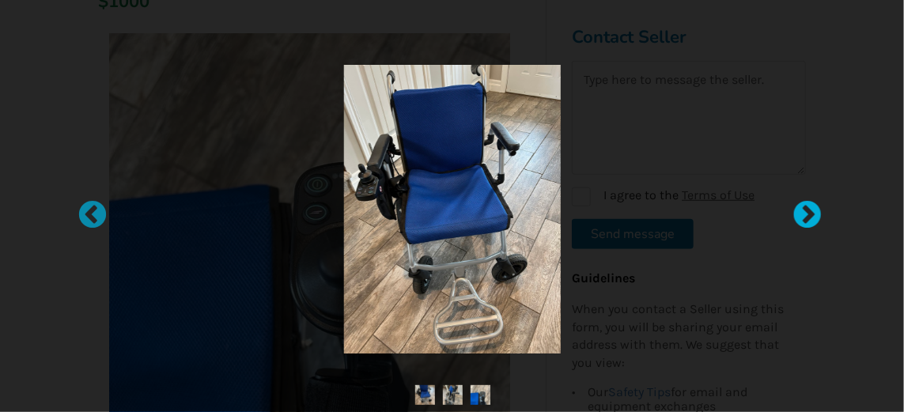
click at [803, 206] on div at bounding box center [800, 208] width 16 height 16
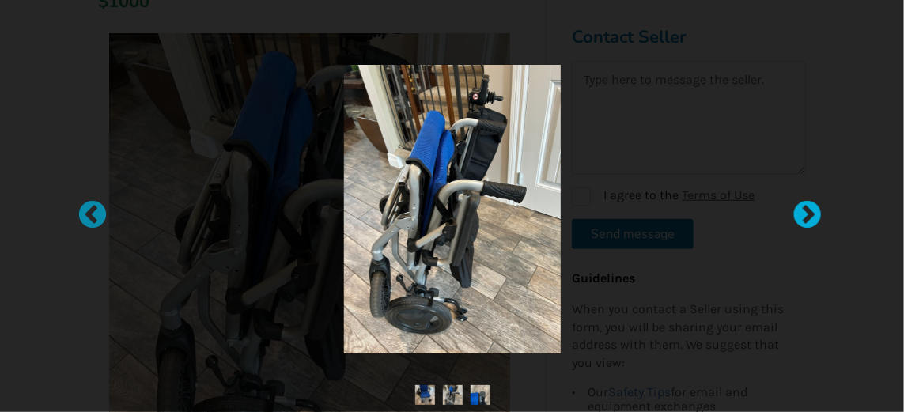
click at [801, 207] on div at bounding box center [800, 208] width 16 height 16
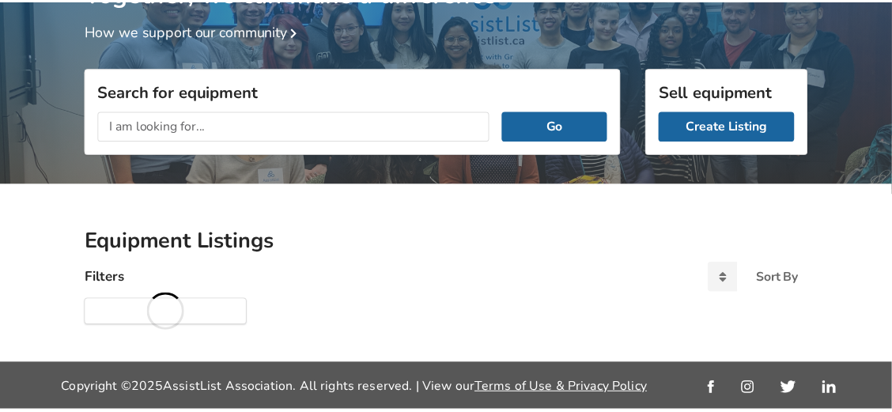
scroll to position [142, 0]
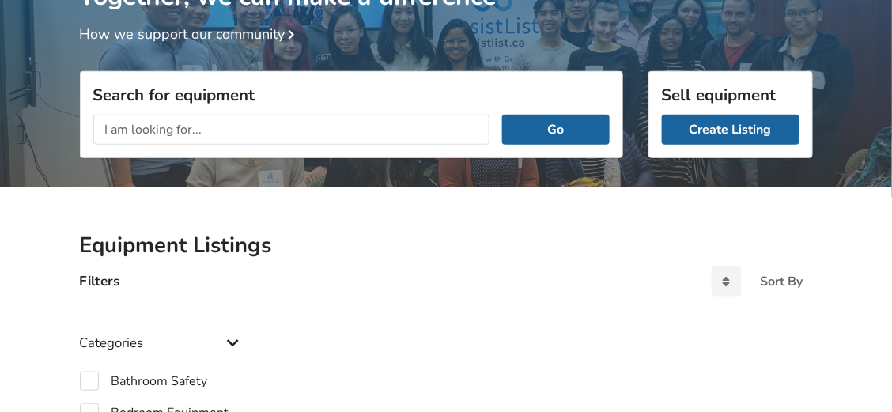
checkbox input "true"
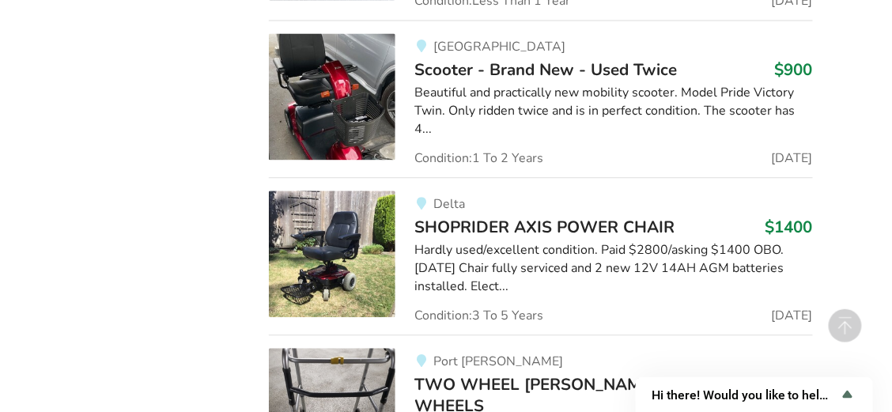
scroll to position [5512, 0]
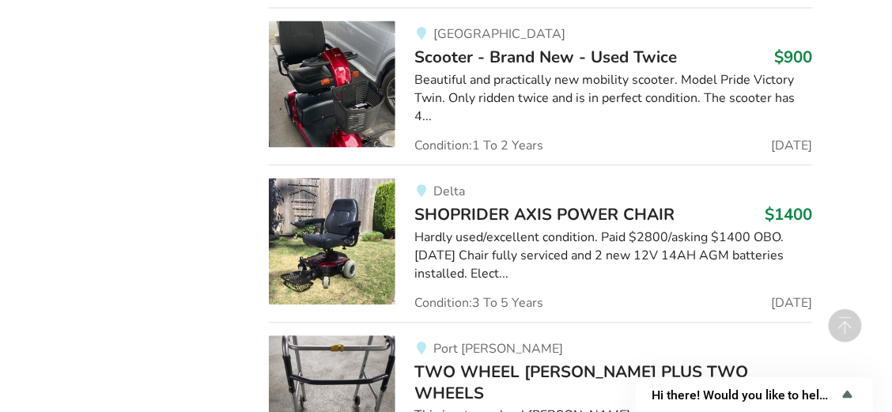
click at [718, 229] on div "Hardly used/excellent condition. Paid $2800/asking $1400 OBO. [DATE] Chair full…" at bounding box center [613, 256] width 398 height 55
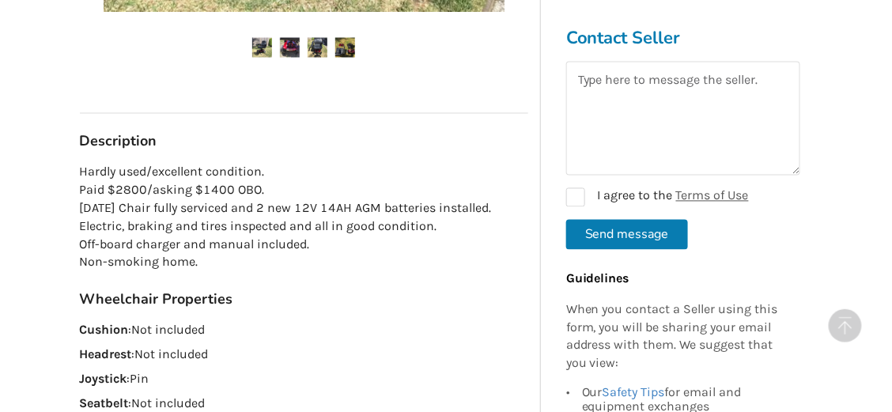
scroll to position [712, 0]
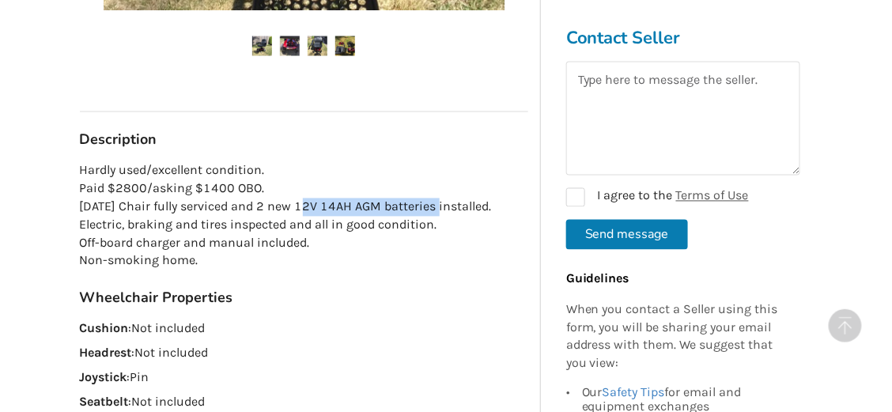
drag, startPoint x: 301, startPoint y: 205, endPoint x: 441, endPoint y: 205, distance: 140.0
click at [441, 205] on p "Hardly used/excellent condition. Paid $2800/asking $1400 OBO. July/25 Chair ful…" at bounding box center [304, 216] width 449 height 108
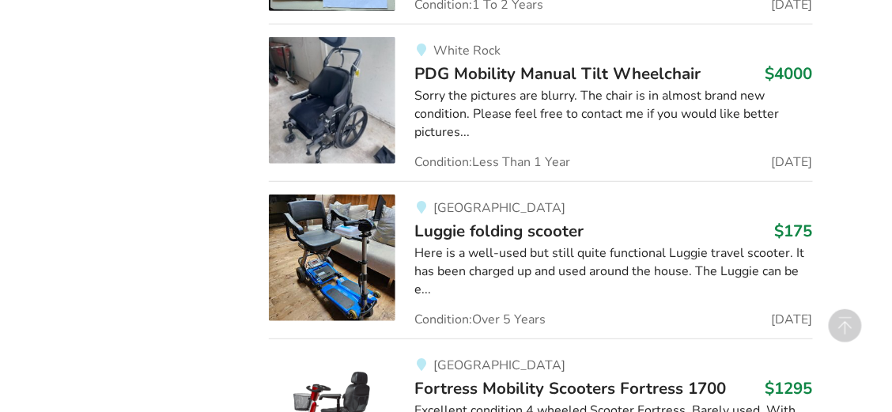
scroll to position [6461, 0]
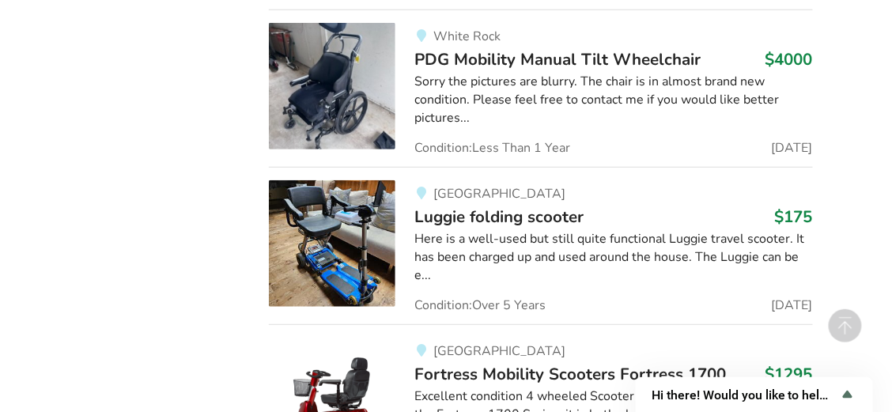
click at [426, 206] on span "Luggie folding scooter" at bounding box center [498, 217] width 169 height 22
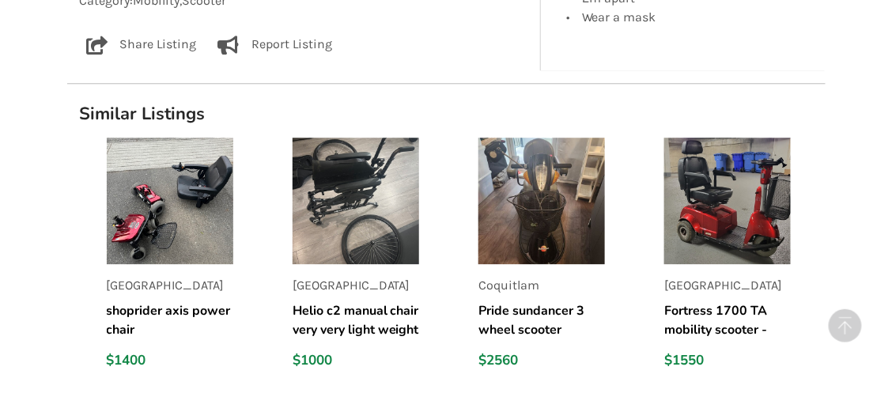
scroll to position [1054, 0]
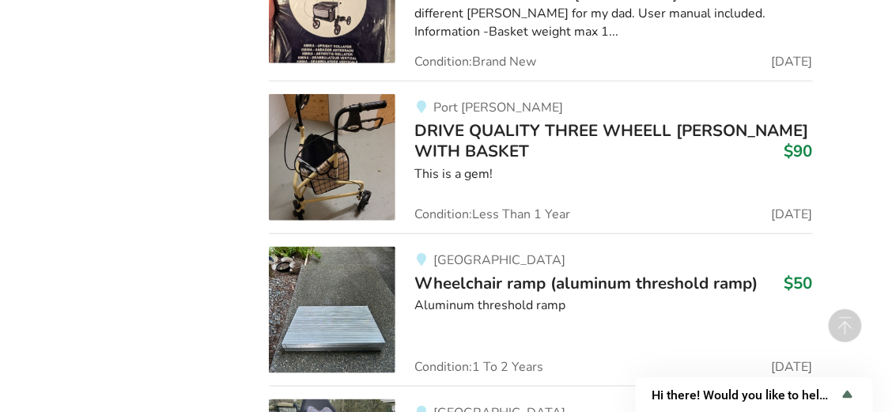
scroll to position [14239, 0]
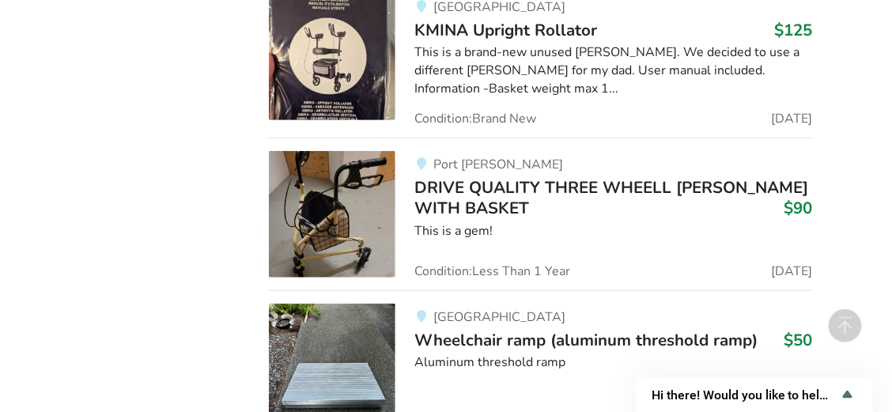
click at [369, 304] on img at bounding box center [332, 367] width 127 height 127
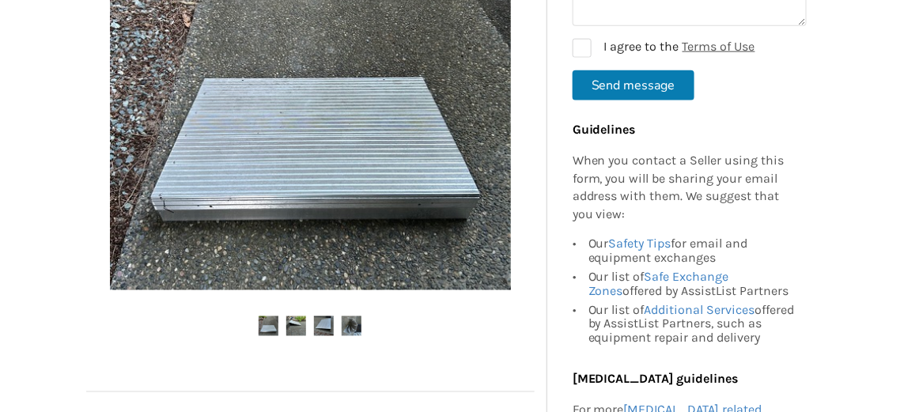
scroll to position [448, 0]
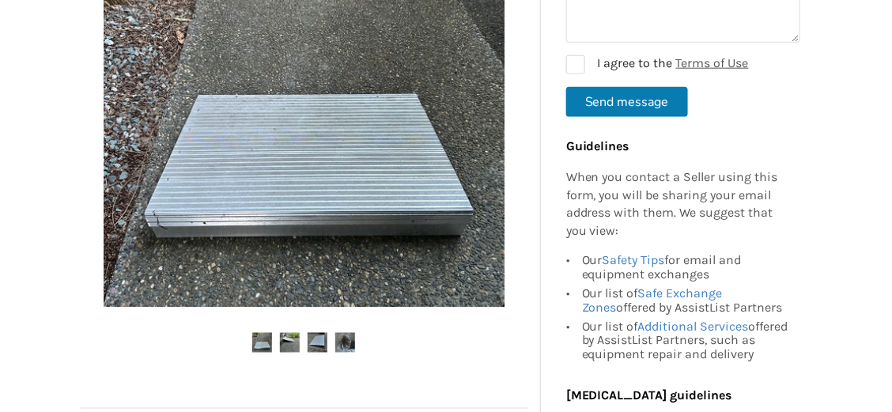
click at [445, 157] on img at bounding box center [304, 106] width 401 height 401
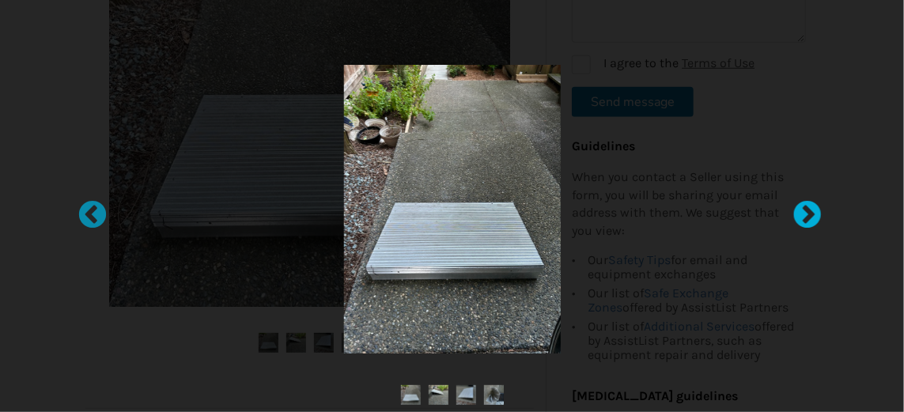
click at [801, 214] on div at bounding box center [800, 208] width 16 height 16
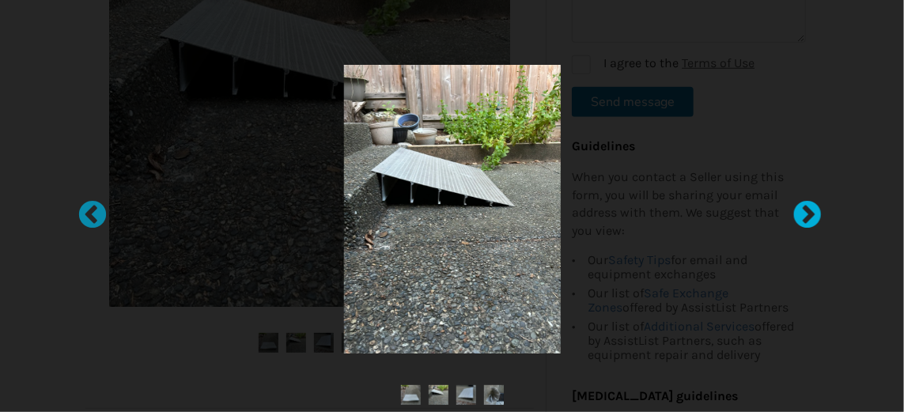
click at [797, 214] on div at bounding box center [800, 208] width 16 height 16
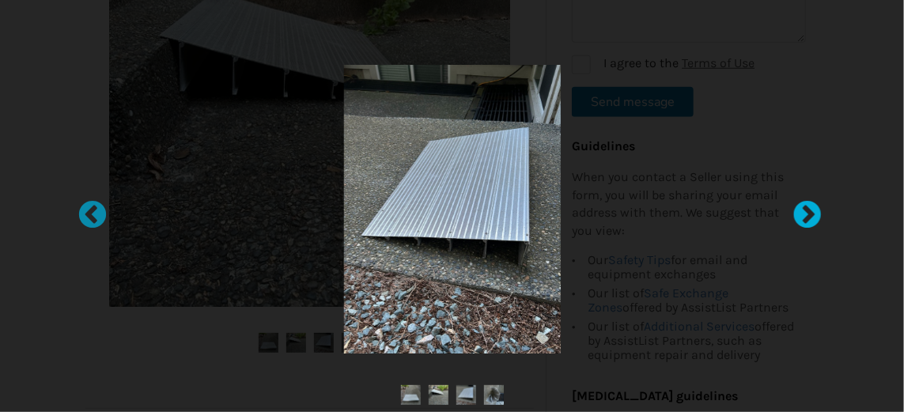
click at [795, 214] on div at bounding box center [800, 208] width 16 height 16
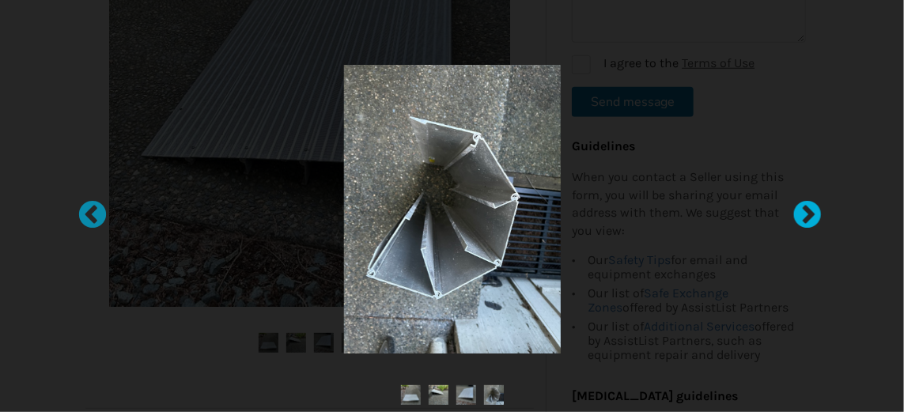
click at [794, 214] on div at bounding box center [800, 208] width 16 height 16
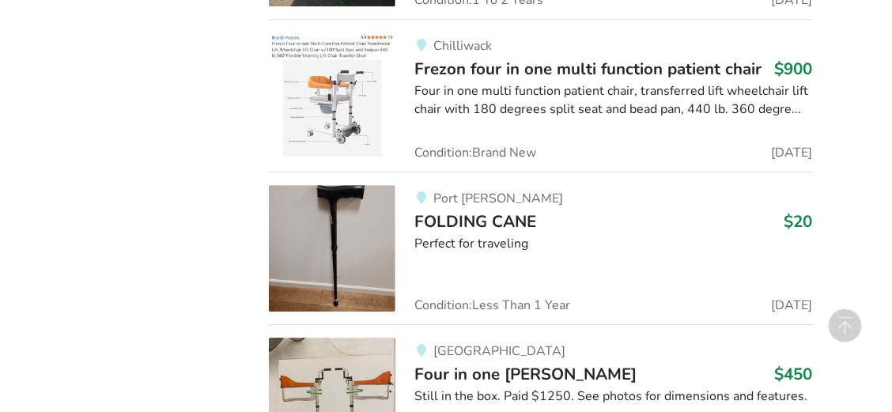
scroll to position [15135, 0]
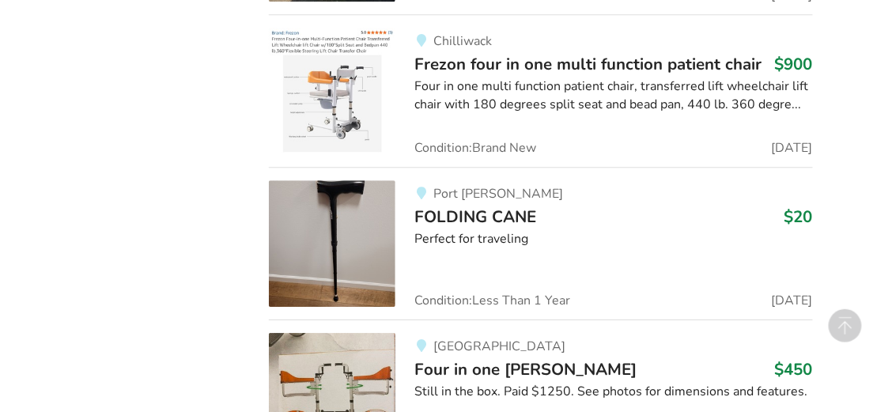
click at [364, 333] on img at bounding box center [332, 396] width 127 height 127
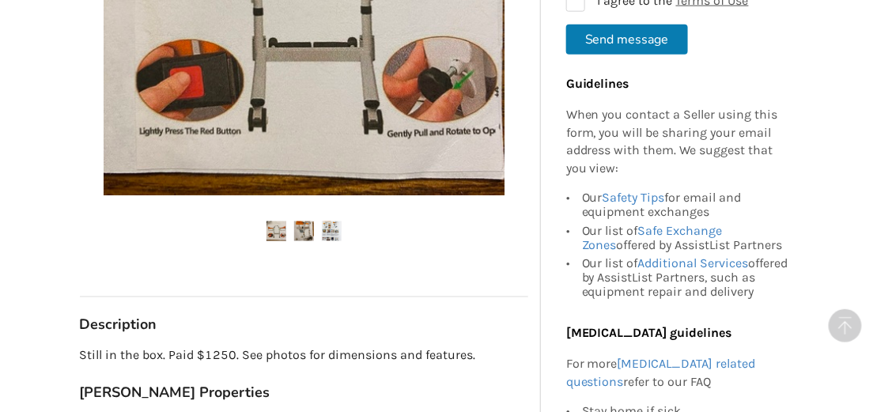
scroll to position [501, 0]
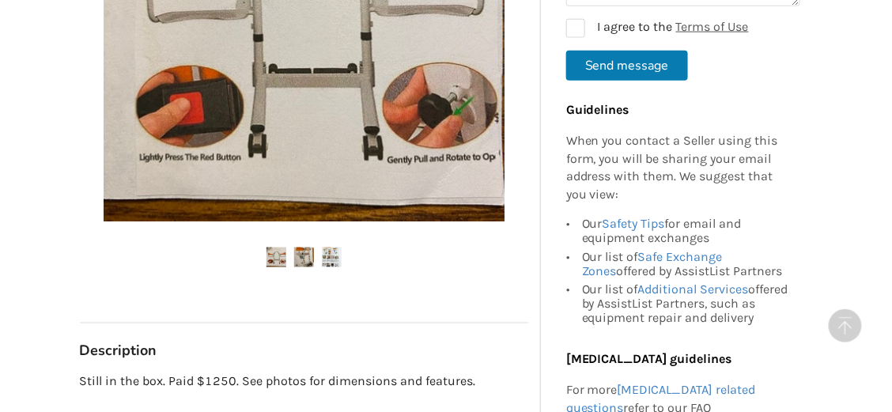
click at [334, 248] on img at bounding box center [332, 258] width 20 height 20
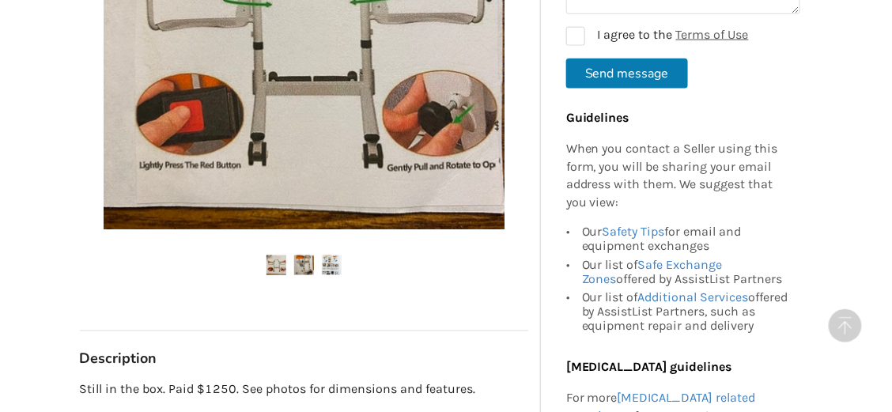
scroll to position [527, 0]
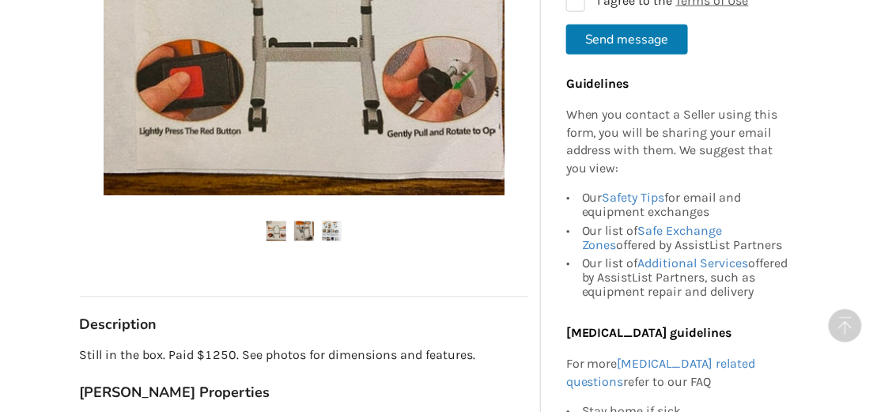
click at [327, 221] on img at bounding box center [332, 231] width 20 height 20
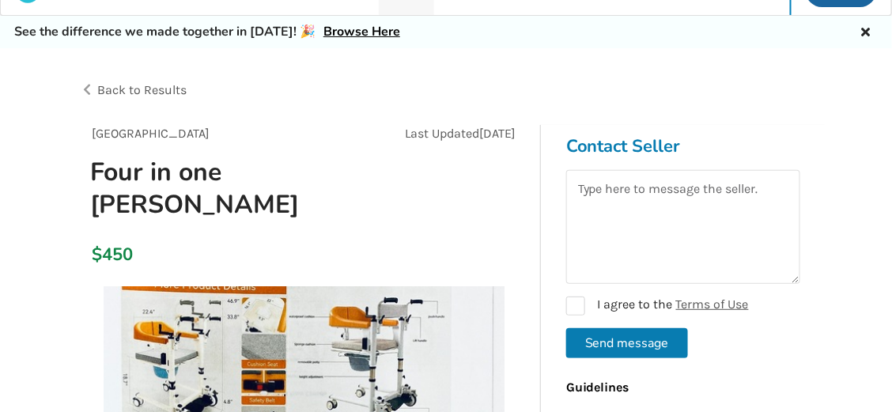
scroll to position [26, 0]
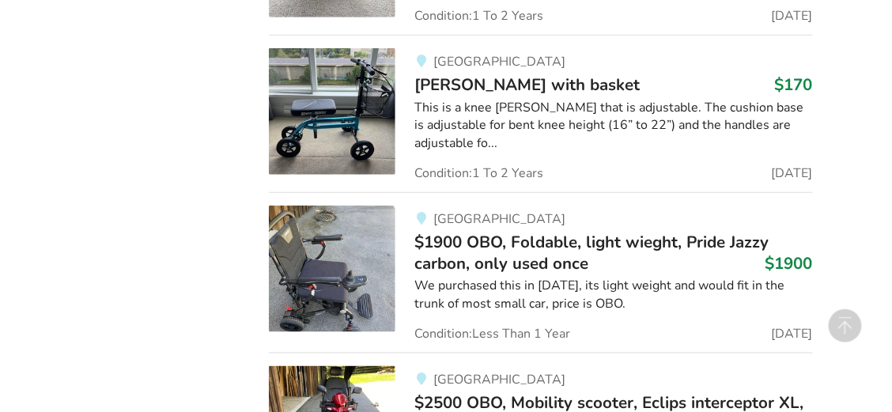
scroll to position [5018, 0]
